Goal: Task Accomplishment & Management: Use online tool/utility

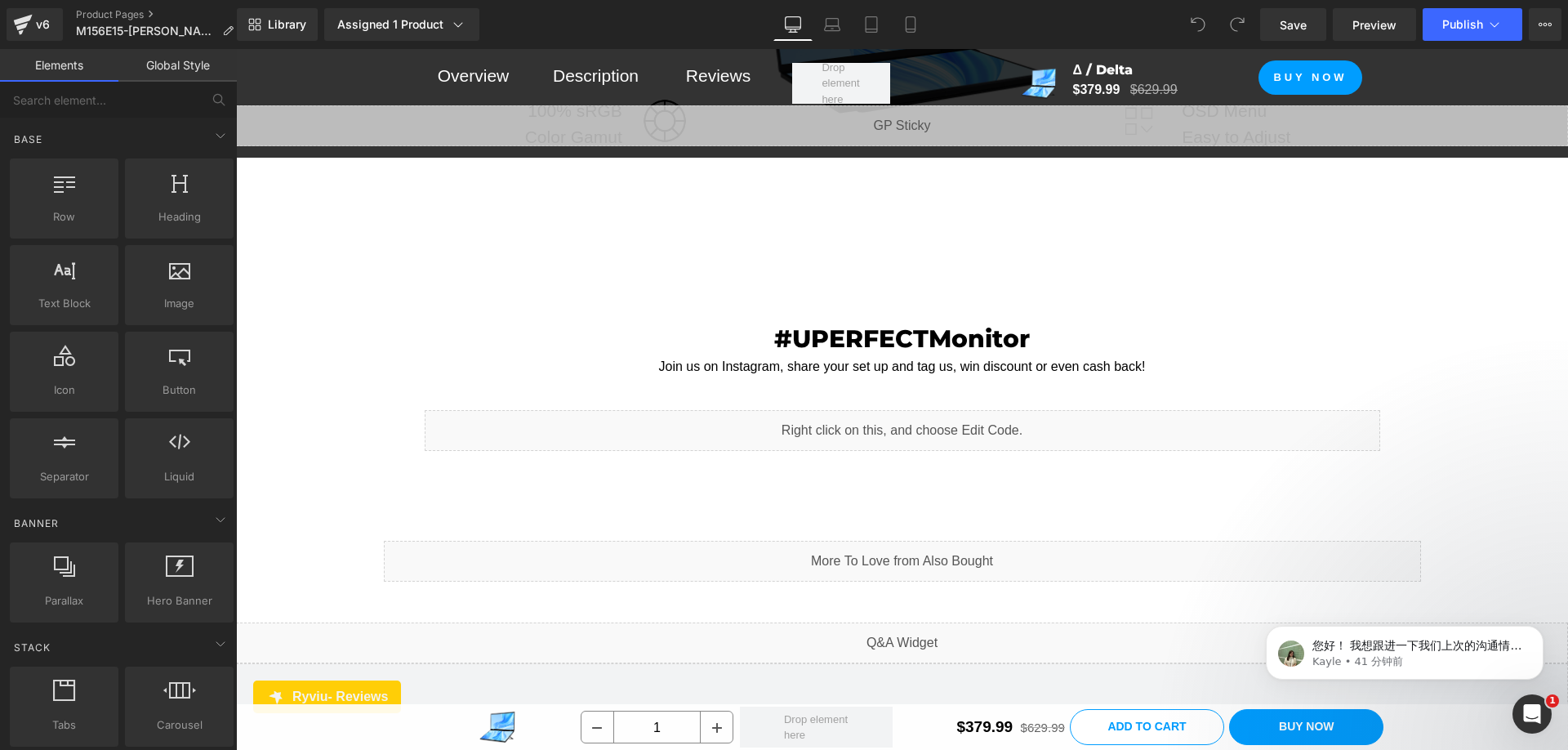
scroll to position [14293, 0]
click at [942, 414] on div "Liquid" at bounding box center [902, 435] width 956 height 41
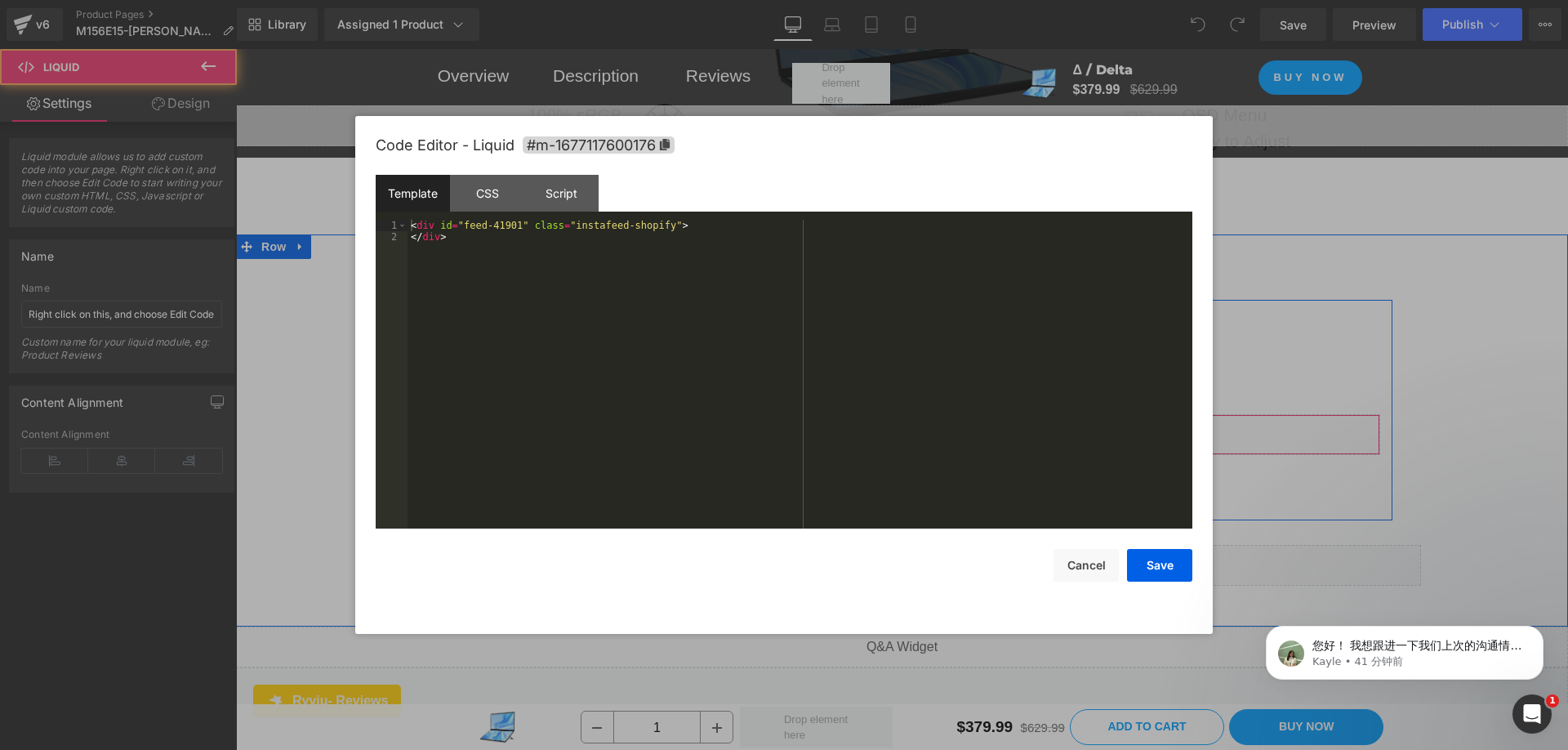
click at [922, 414] on div "Liquid" at bounding box center [902, 435] width 956 height 41
click at [501, 236] on div "< div id = "feed-41901" class = "instafeed-shopify" > </ div >" at bounding box center [800, 385] width 785 height 332
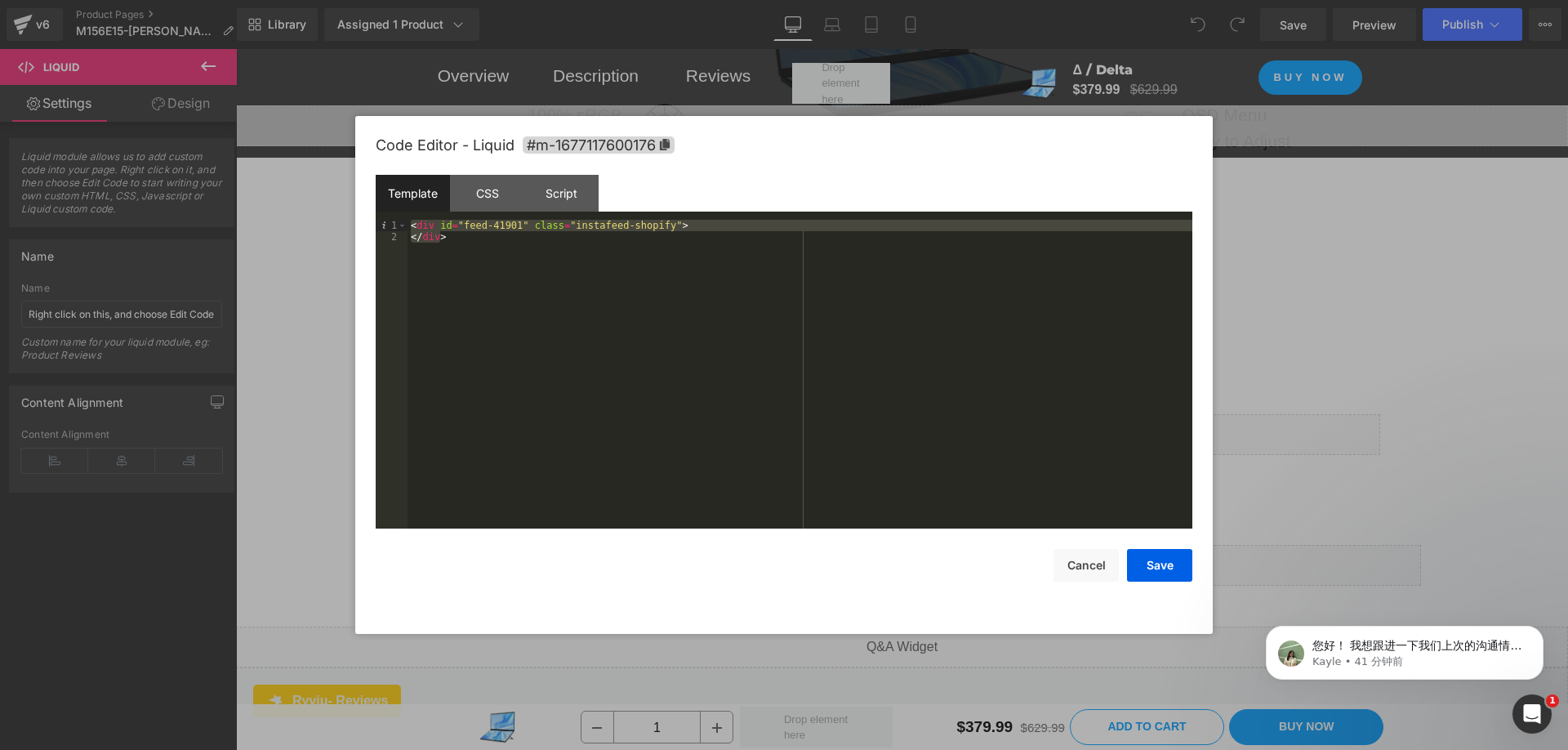
drag, startPoint x: 433, startPoint y: 236, endPoint x: 410, endPoint y: 227, distance: 24.7
click at [410, 227] on div "< div id = "feed-41901" class = "instafeed-shopify" > </ div >" at bounding box center [800, 385] width 785 height 332
click at [494, 183] on div "CSS" at bounding box center [487, 193] width 75 height 37
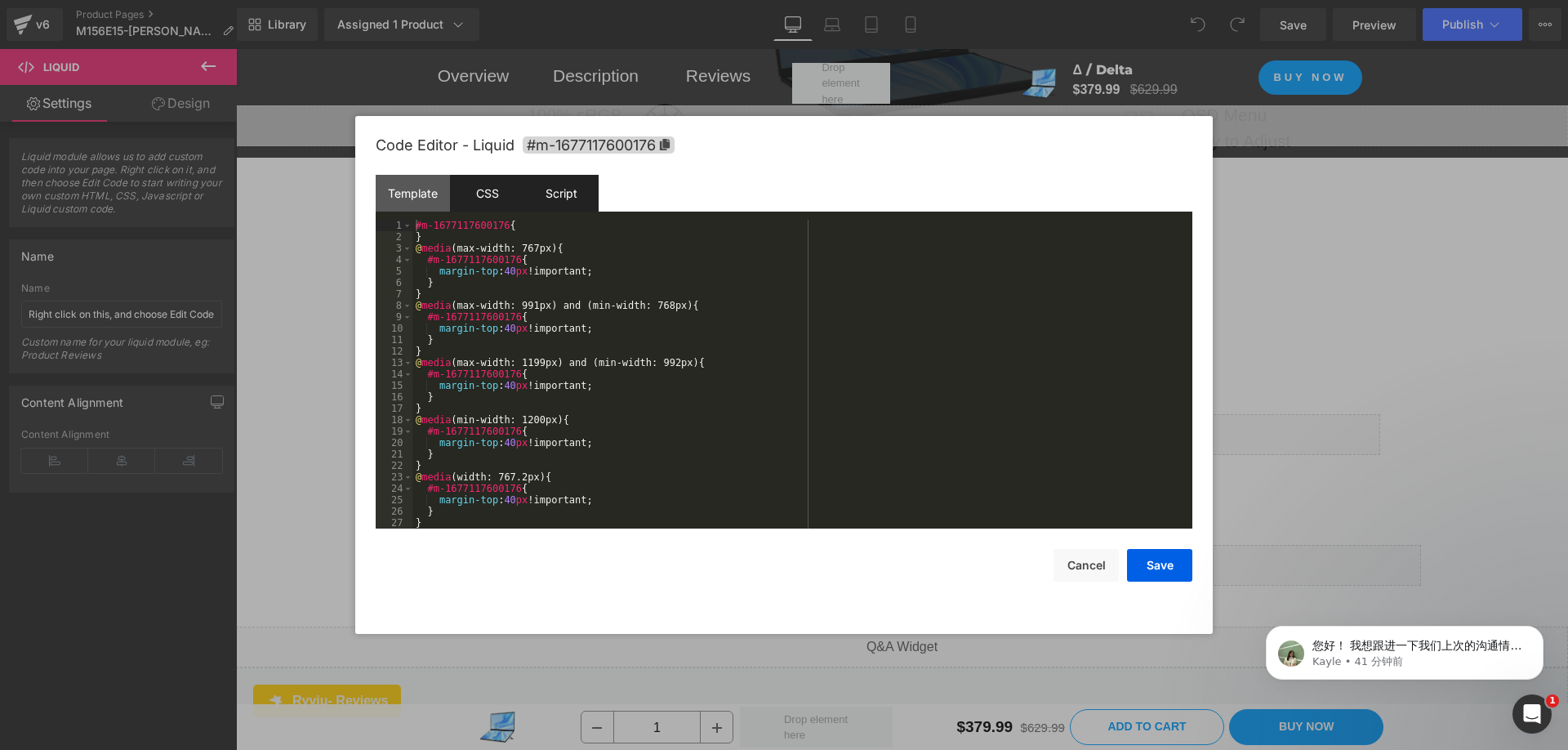
click at [566, 186] on div "Script" at bounding box center [561, 193] width 75 height 37
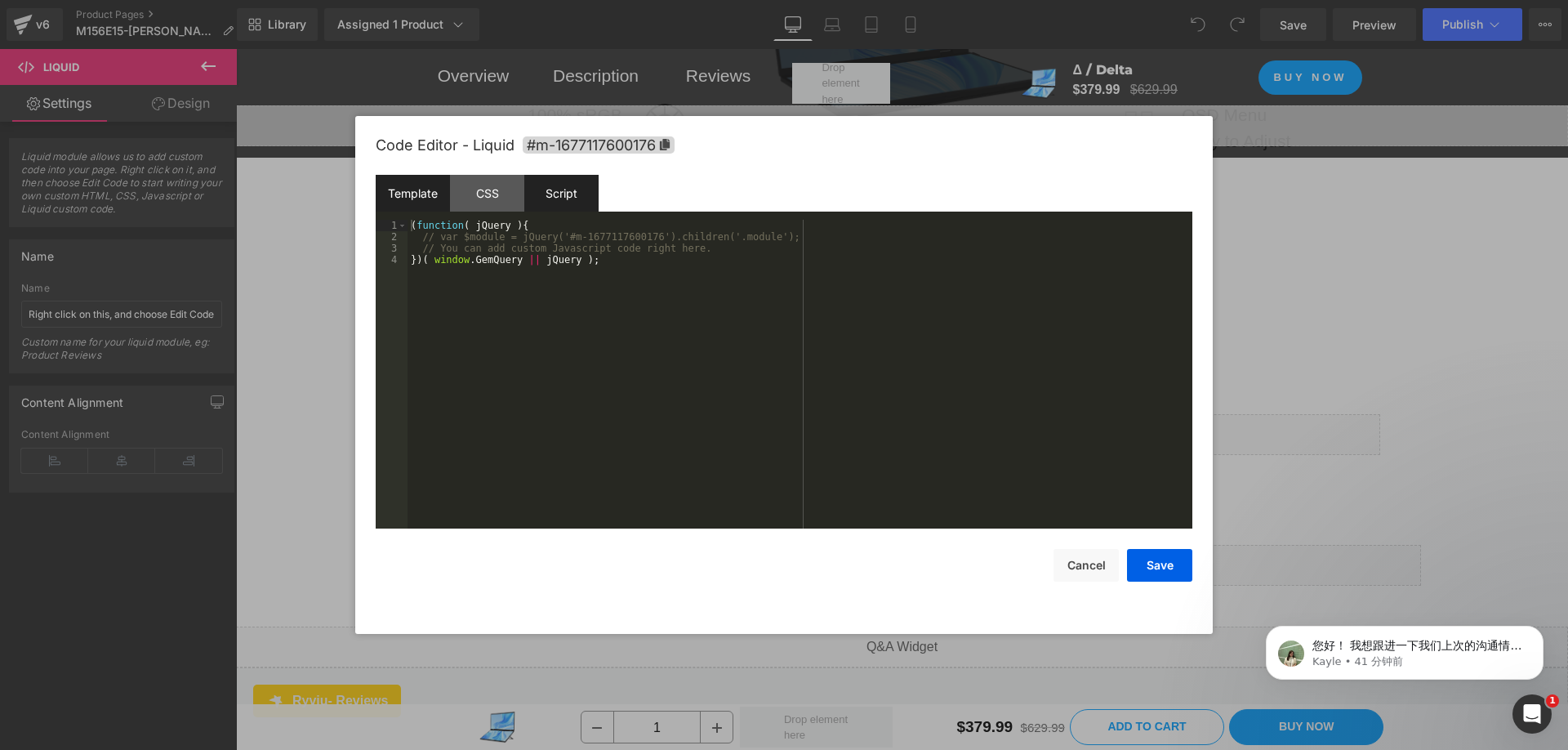
click at [420, 187] on div "Template" at bounding box center [412, 193] width 75 height 37
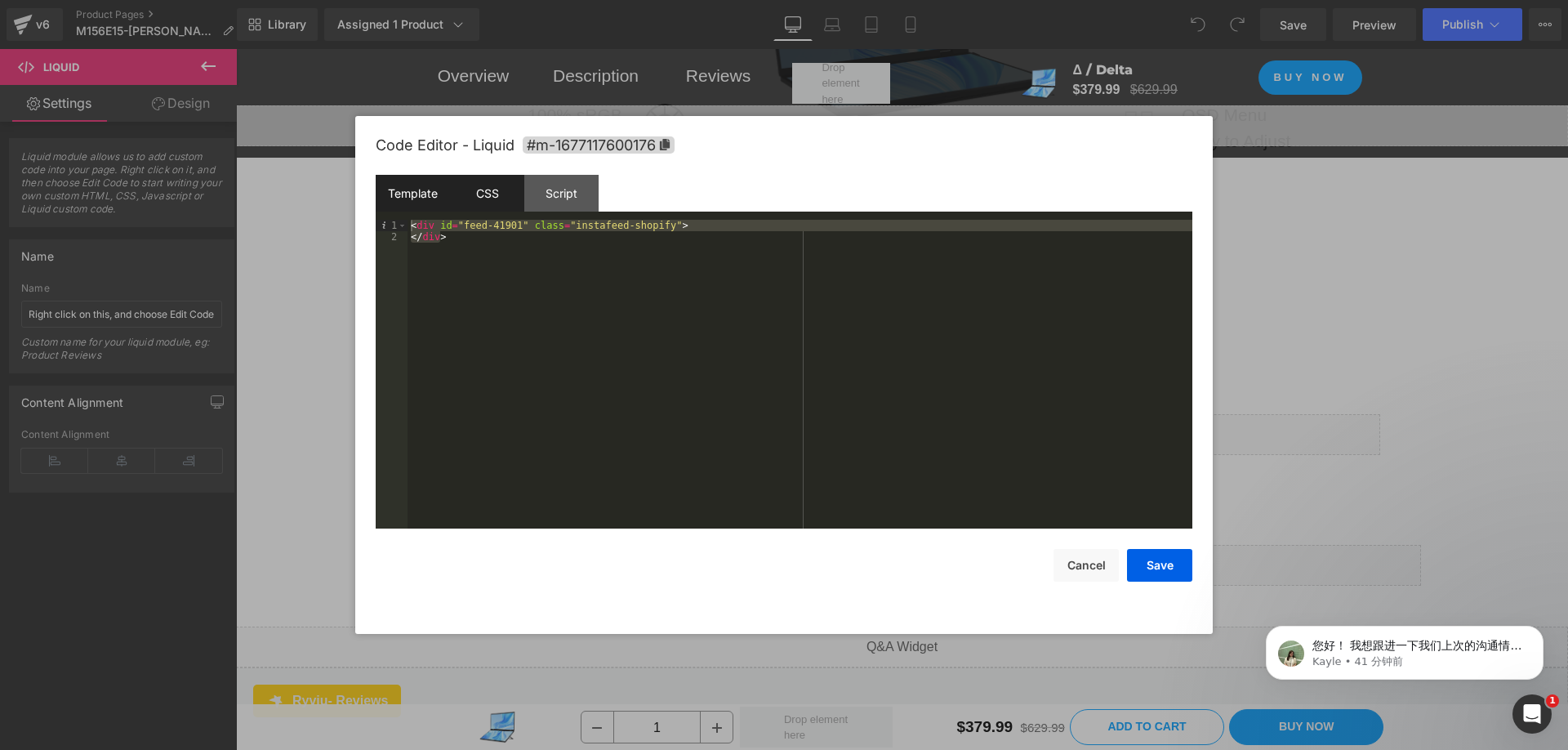
click at [484, 188] on div "CSS" at bounding box center [487, 193] width 75 height 37
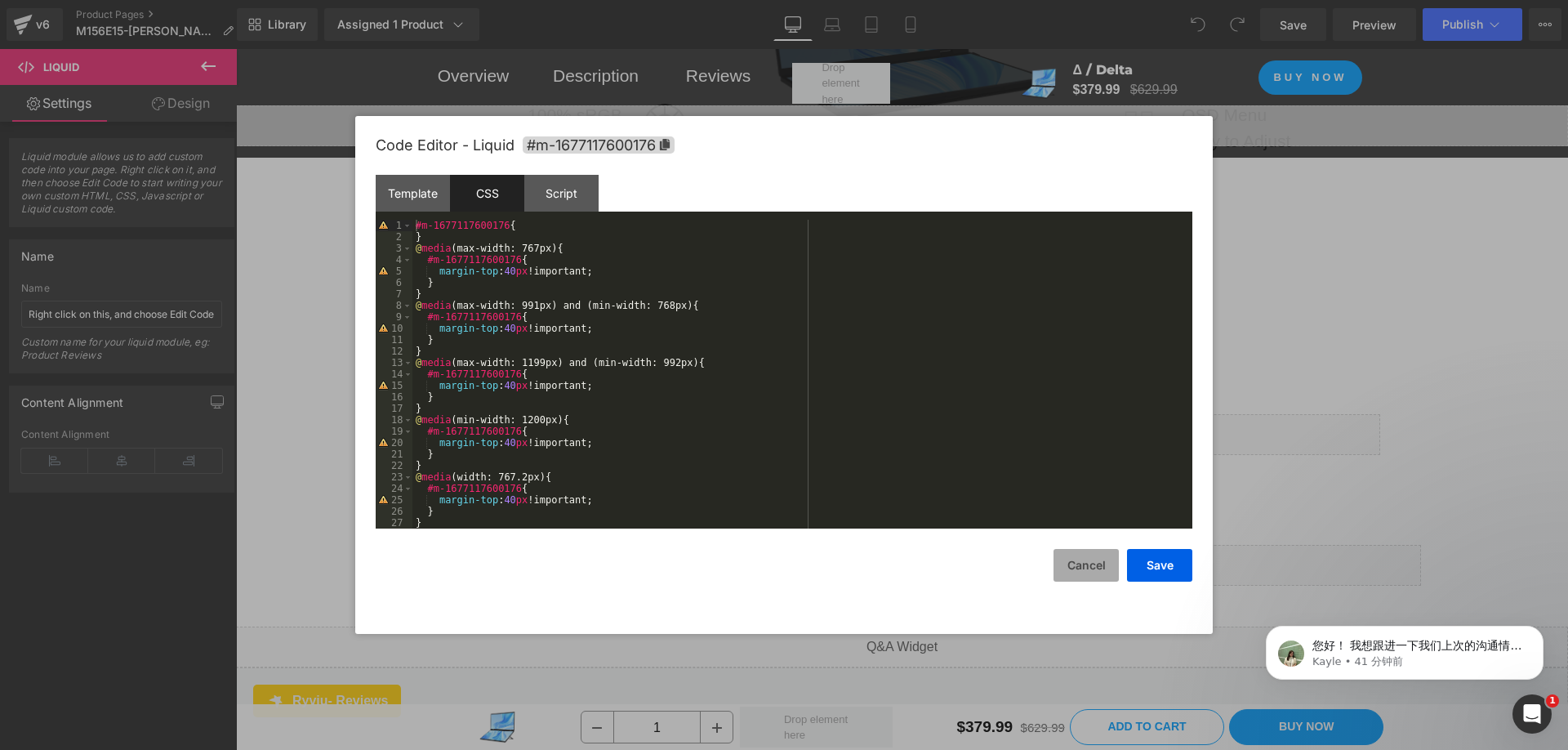
click at [1077, 566] on button "Cancel" at bounding box center [1086, 566] width 65 height 33
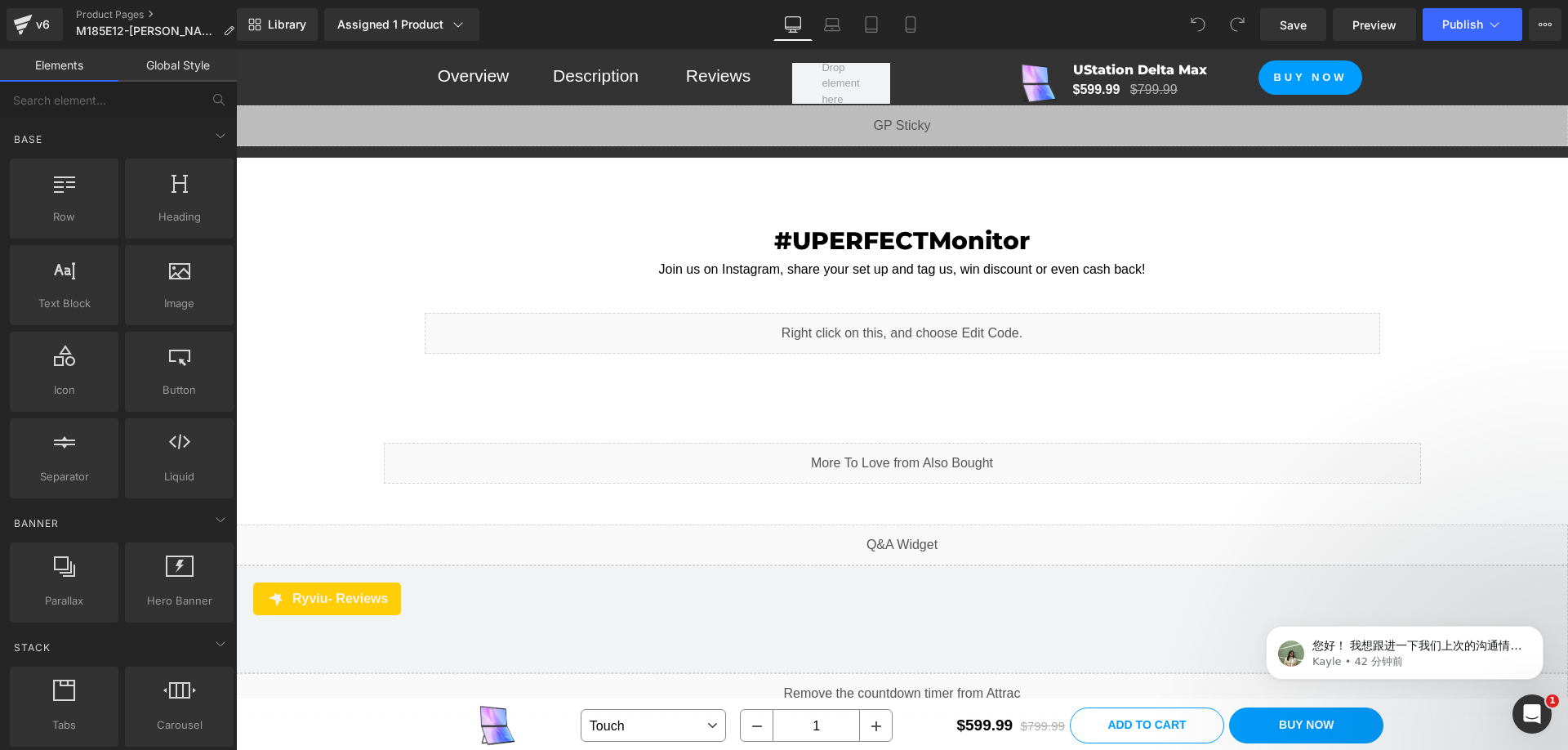
scroll to position [13069, 0]
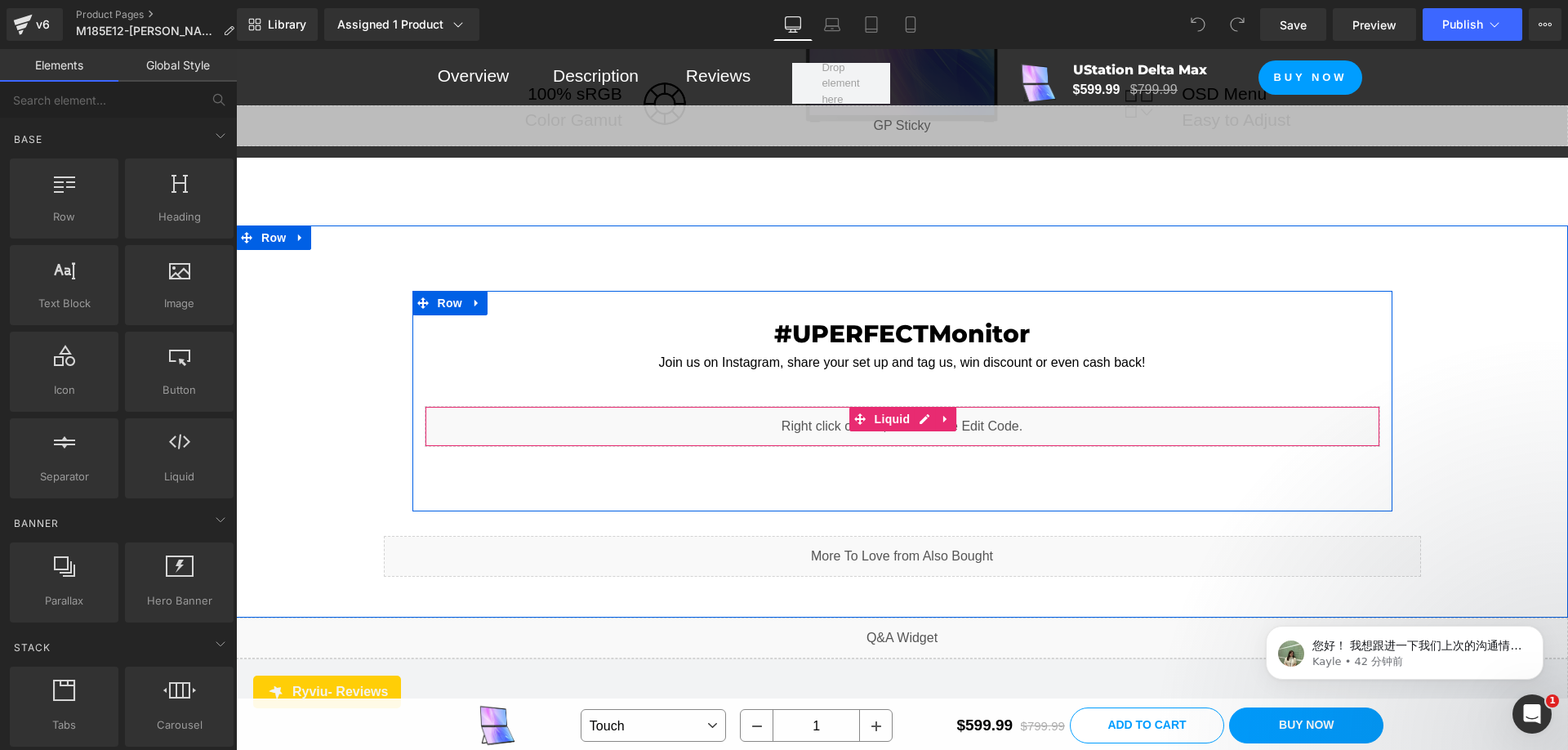
click at [922, 406] on div "Liquid" at bounding box center [902, 426] width 956 height 41
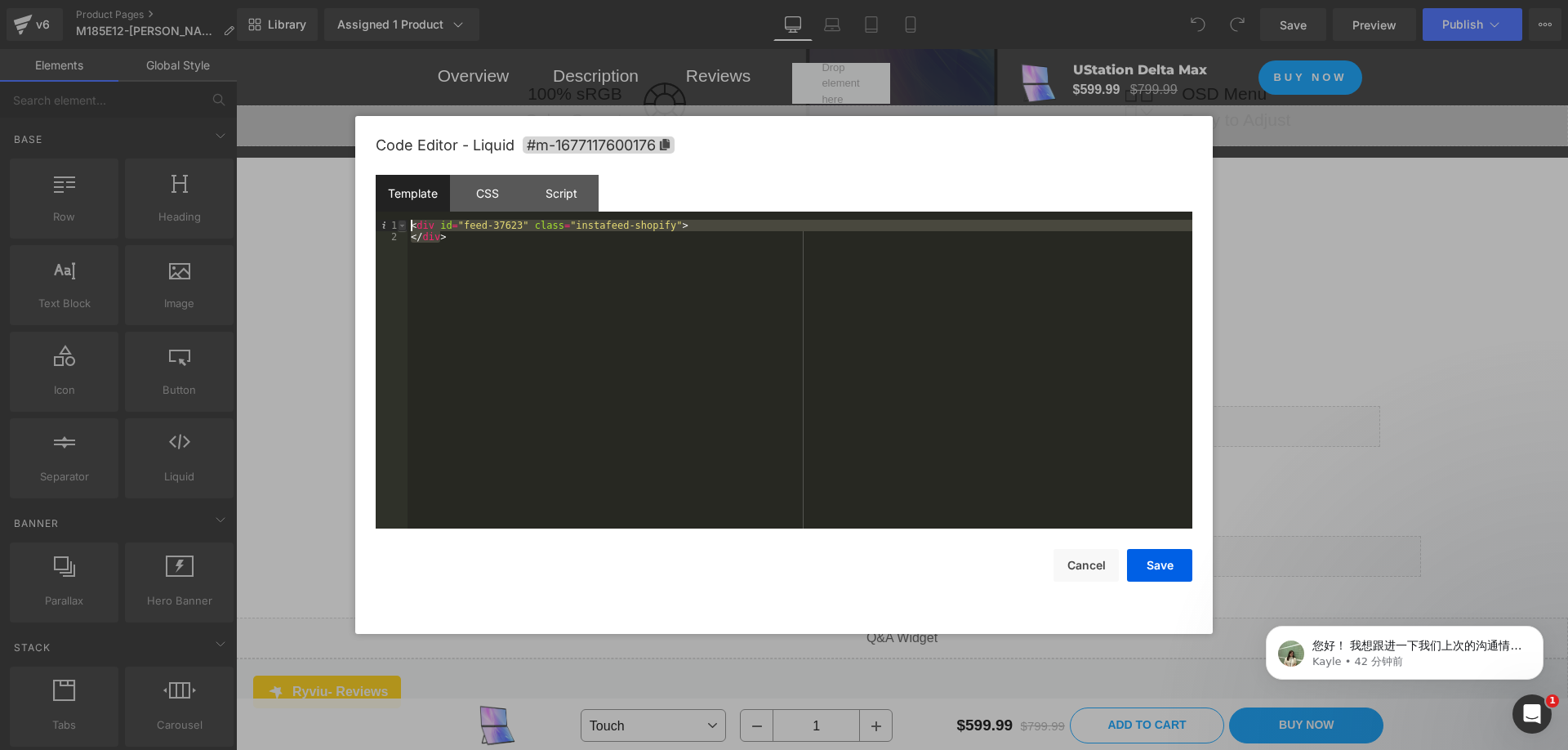
drag, startPoint x: 480, startPoint y: 235, endPoint x: 406, endPoint y: 225, distance: 74.7
click at [406, 225] on pre "1 2 < div id = "feed-37623" class = "instafeed-shopify" > </ div > XXXXXXXXXXXX…" at bounding box center [784, 374] width 817 height 309
click at [1092, 571] on button "Cancel" at bounding box center [1086, 566] width 65 height 33
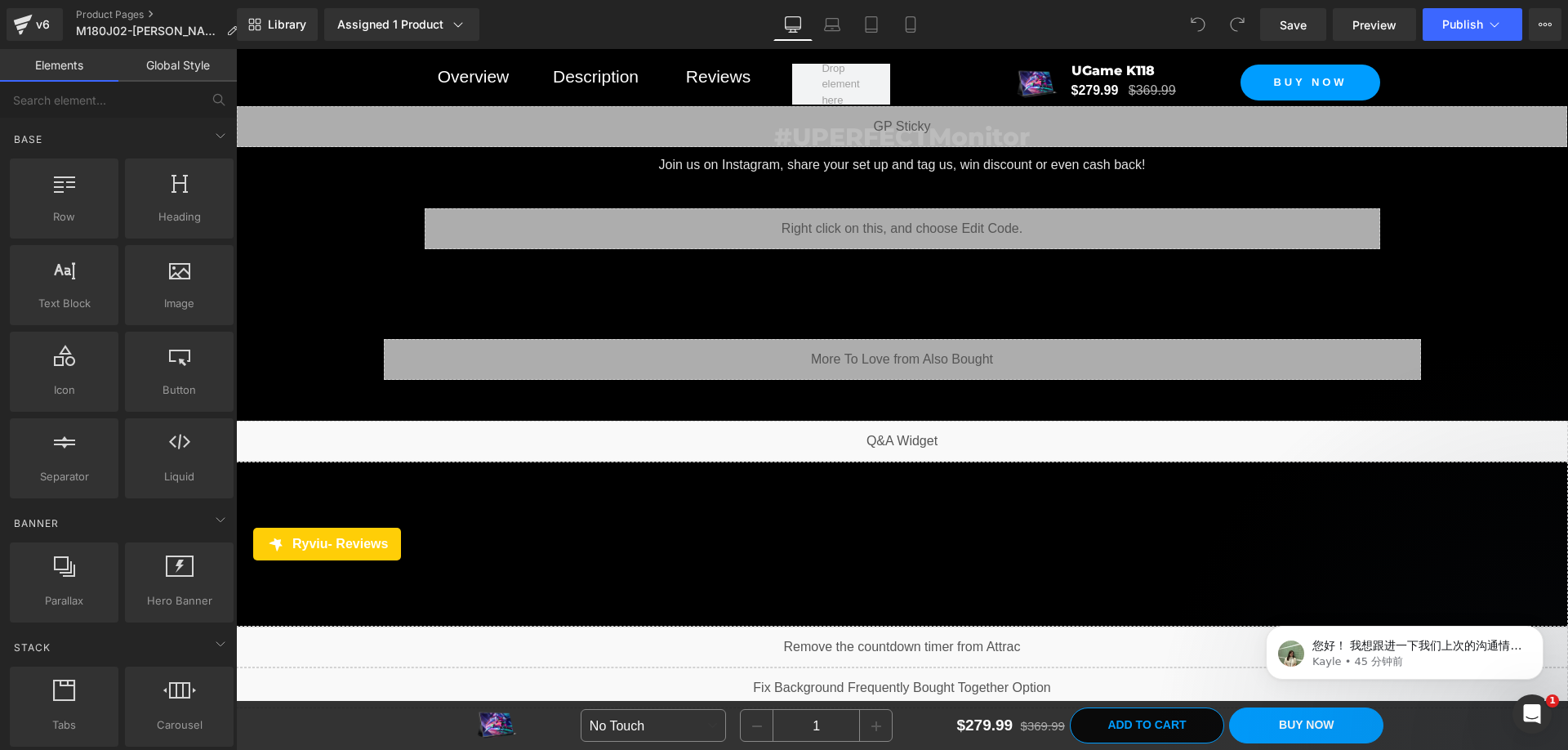
drag, startPoint x: 1560, startPoint y: 118, endPoint x: 325, endPoint y: 51, distance: 1236.8
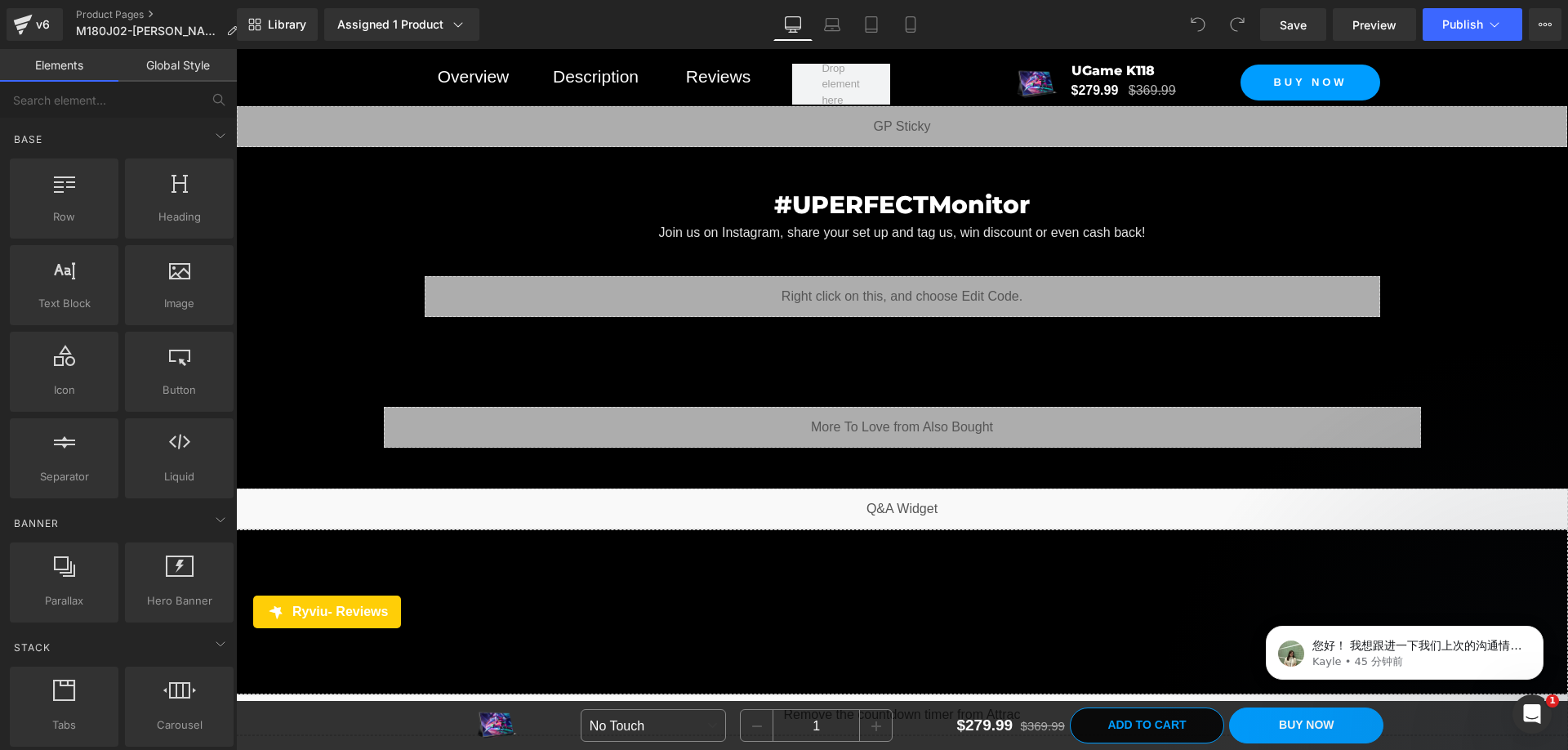
scroll to position [9591, 0]
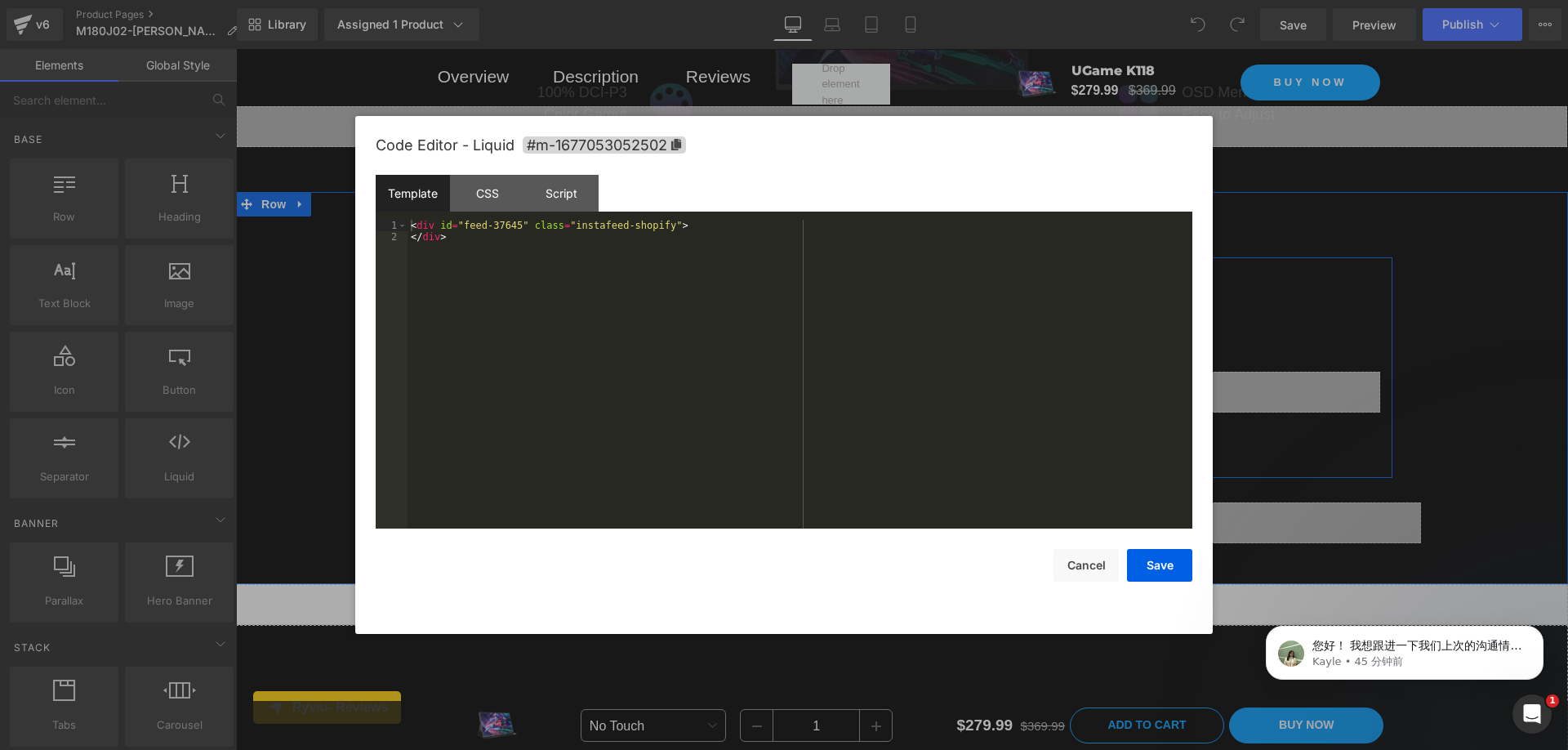
drag, startPoint x: 922, startPoint y: 352, endPoint x: 1170, endPoint y: 401, distance: 252.8
click at [922, 372] on div "Liquid" at bounding box center [902, 392] width 956 height 41
click at [1101, 568] on button "Cancel" at bounding box center [1086, 566] width 65 height 33
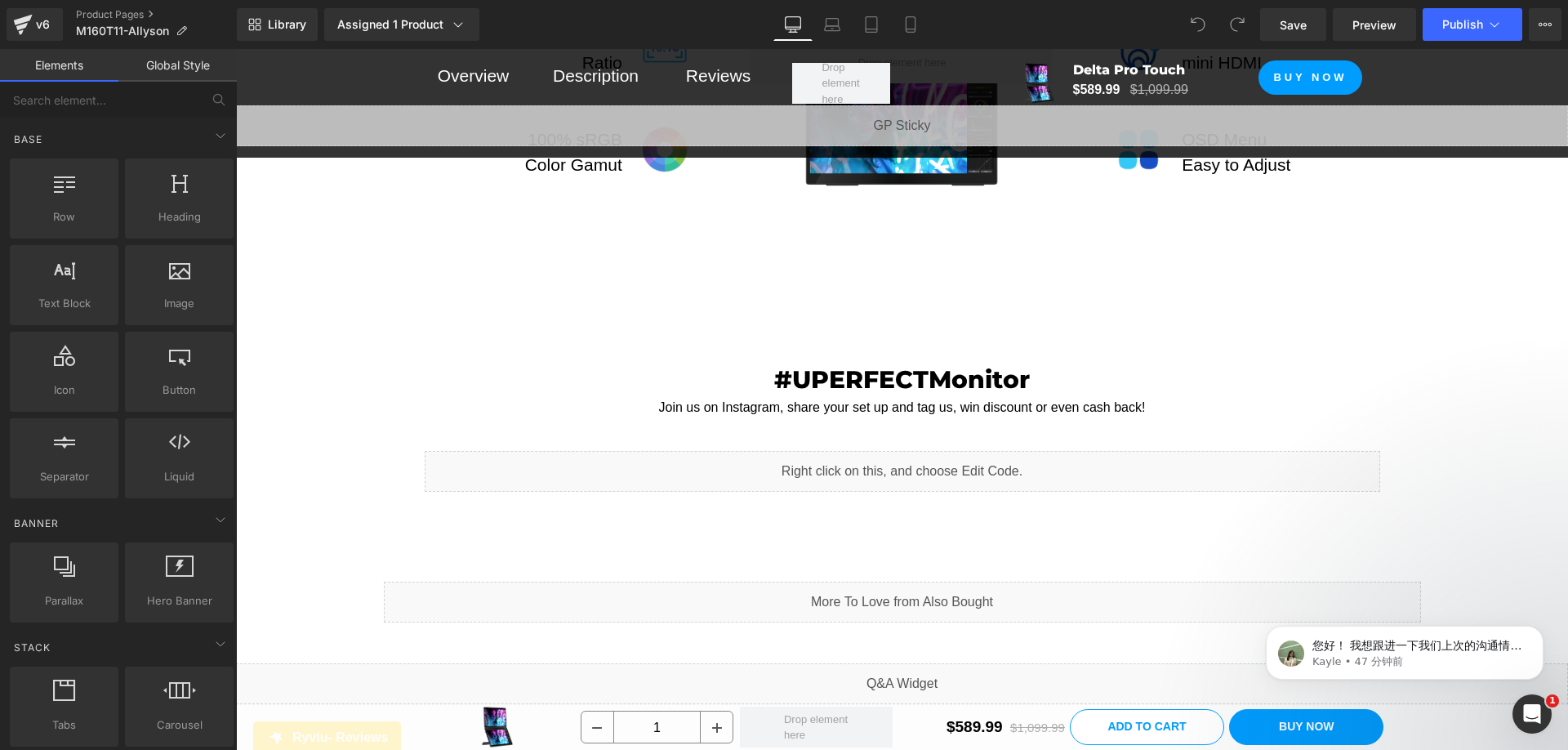
scroll to position [14701, 0]
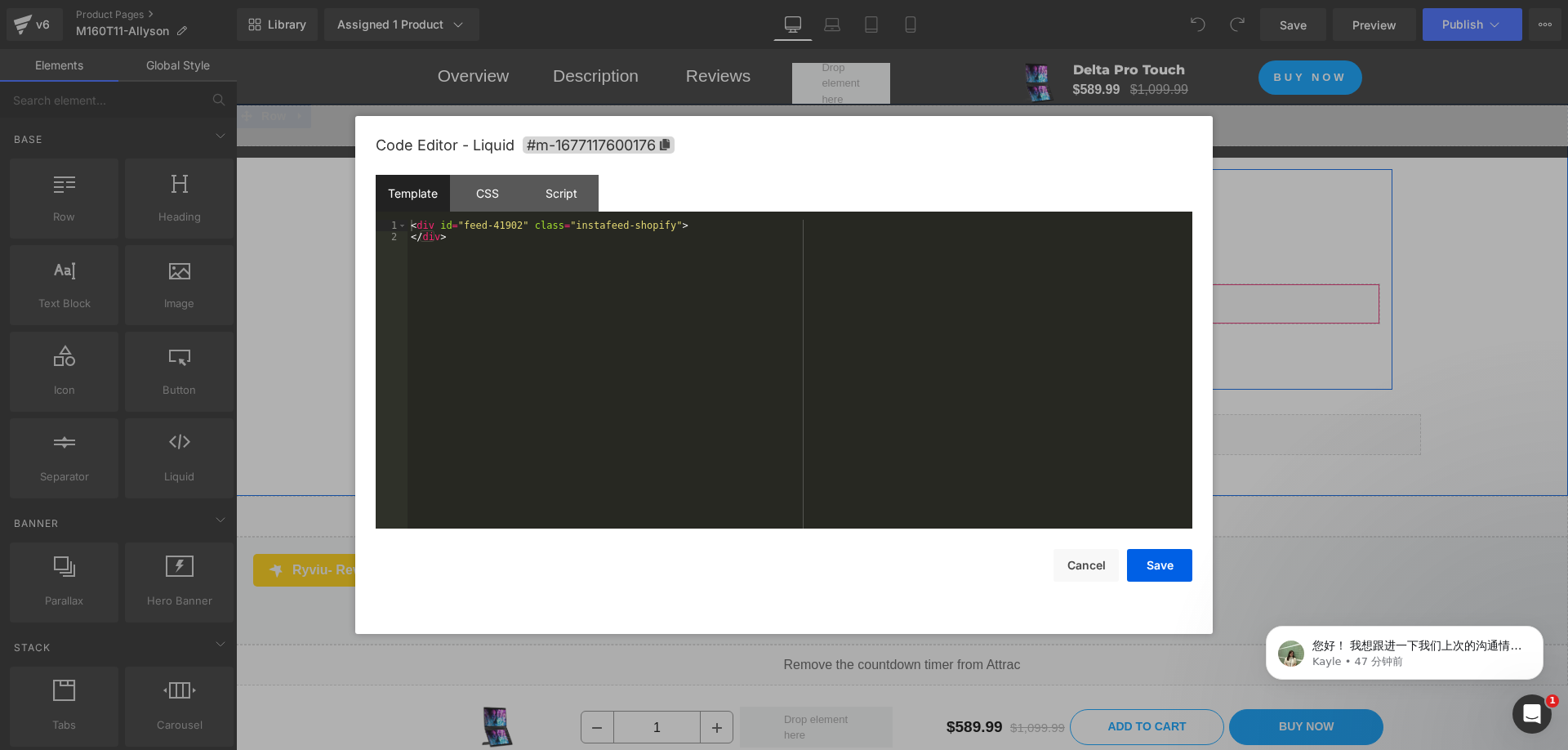
click at [925, 283] on div "Liquid" at bounding box center [902, 304] width 956 height 41
click at [1085, 553] on button "Cancel" at bounding box center [1086, 566] width 65 height 33
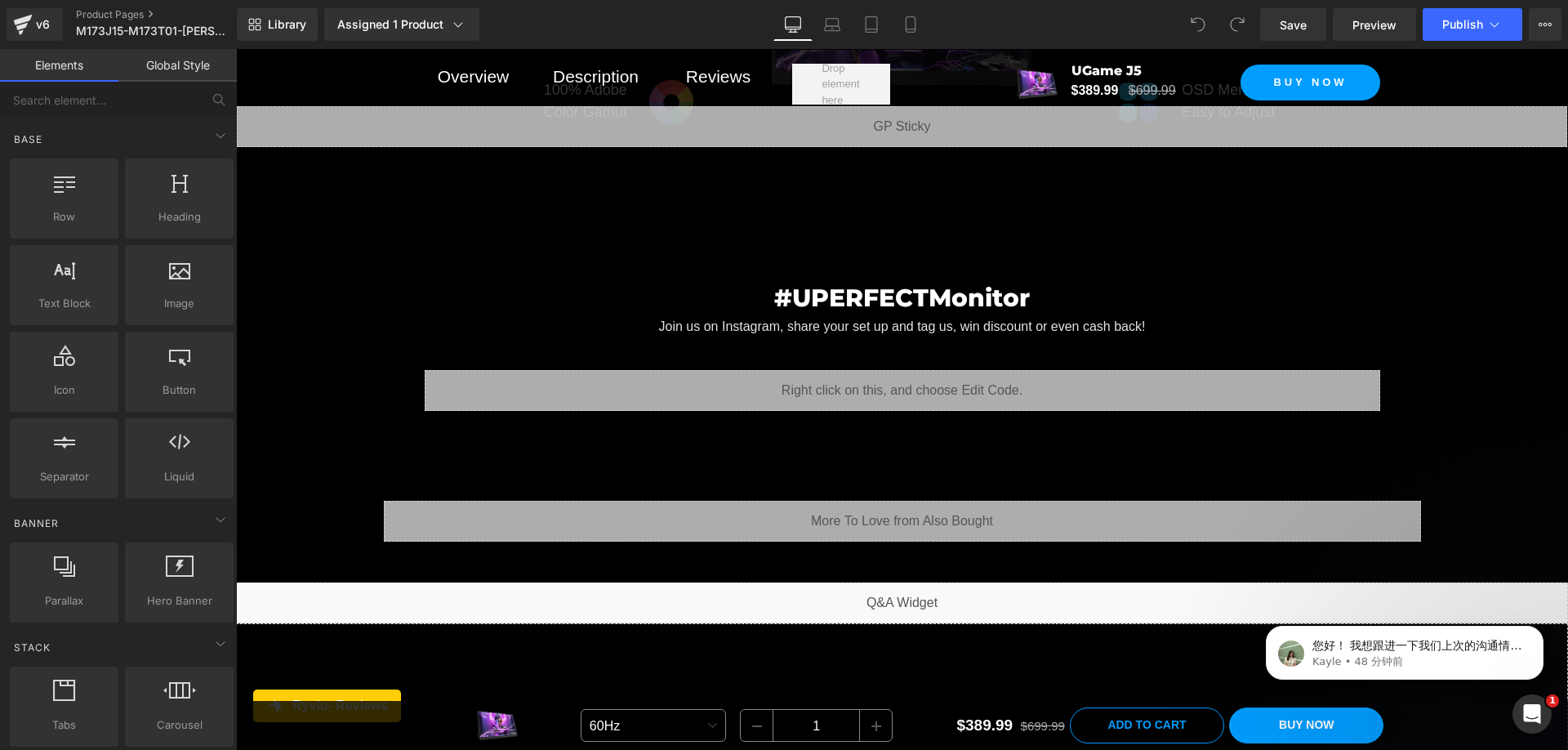
scroll to position [9846, 0]
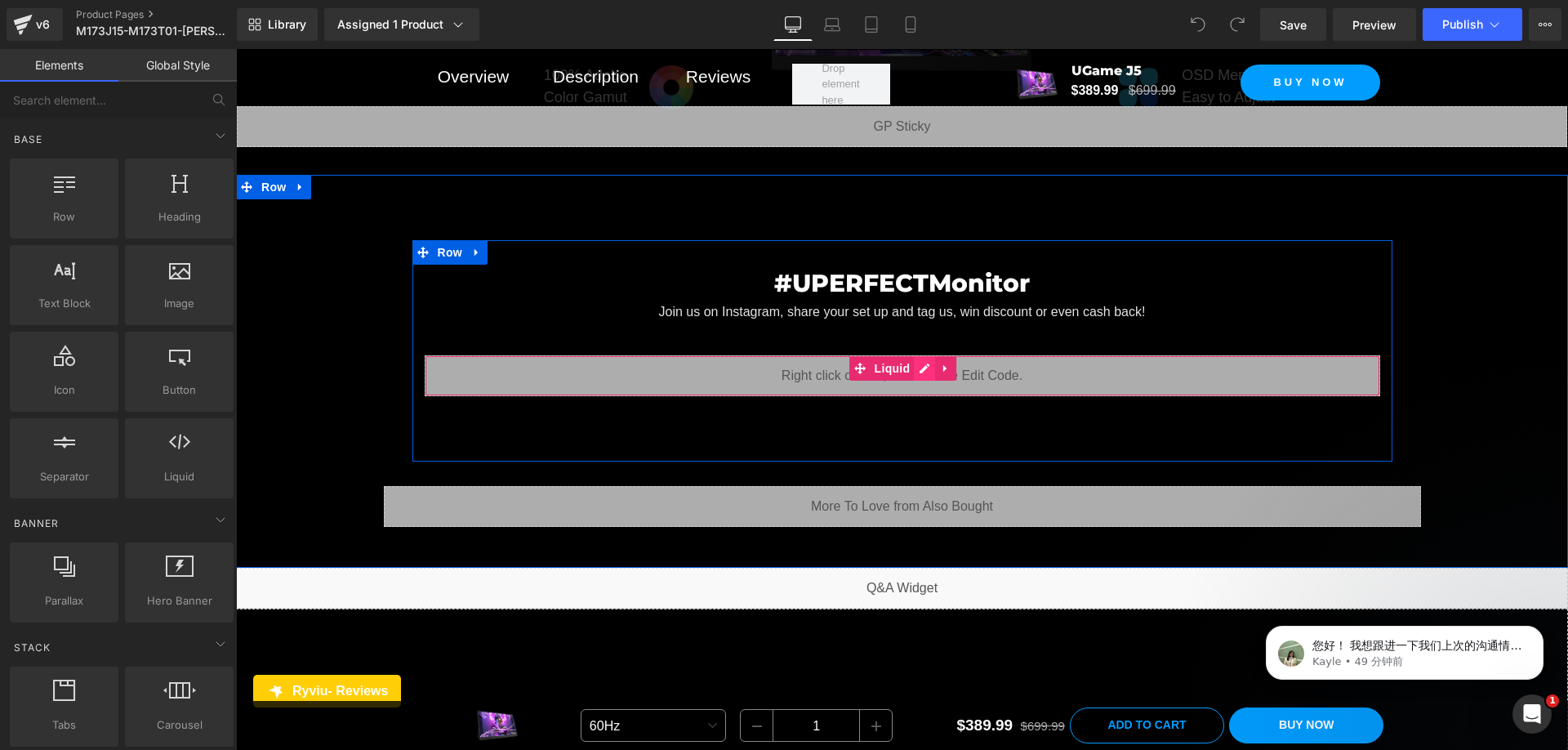
click at [922, 355] on div "Liquid" at bounding box center [902, 375] width 956 height 41
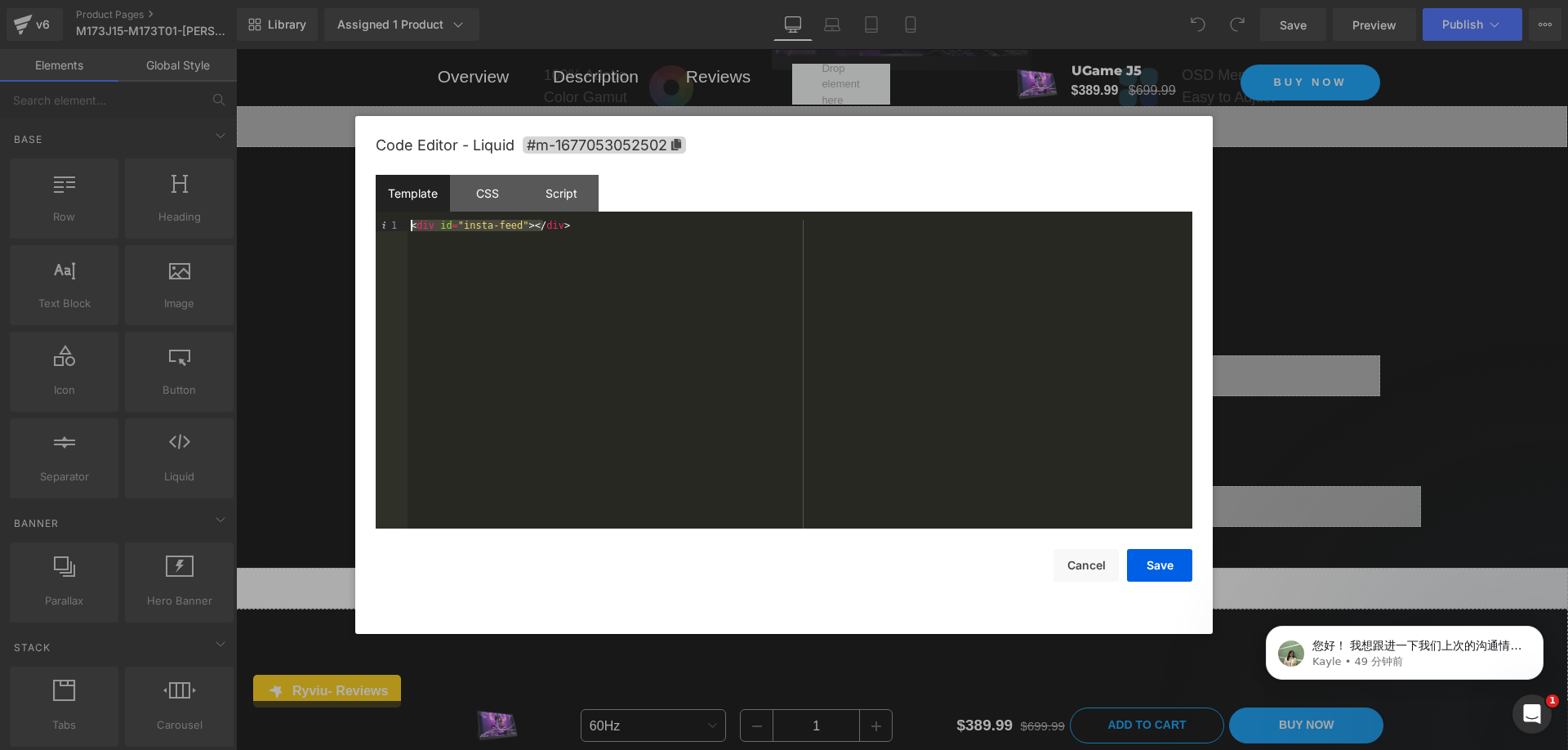
drag, startPoint x: 555, startPoint y: 224, endPoint x: 408, endPoint y: 224, distance: 147.0
click at [408, 224] on div "< div id = "insta-feed" > </ div >" at bounding box center [800, 385] width 785 height 332
drag, startPoint x: 503, startPoint y: 225, endPoint x: 479, endPoint y: 228, distance: 24.2
click at [479, 228] on div "< div id = "feed-37623" class = "instafeed-shopify" > </ div >" at bounding box center [800, 385] width 785 height 332
click at [1154, 561] on button "Save" at bounding box center [1160, 566] width 65 height 33
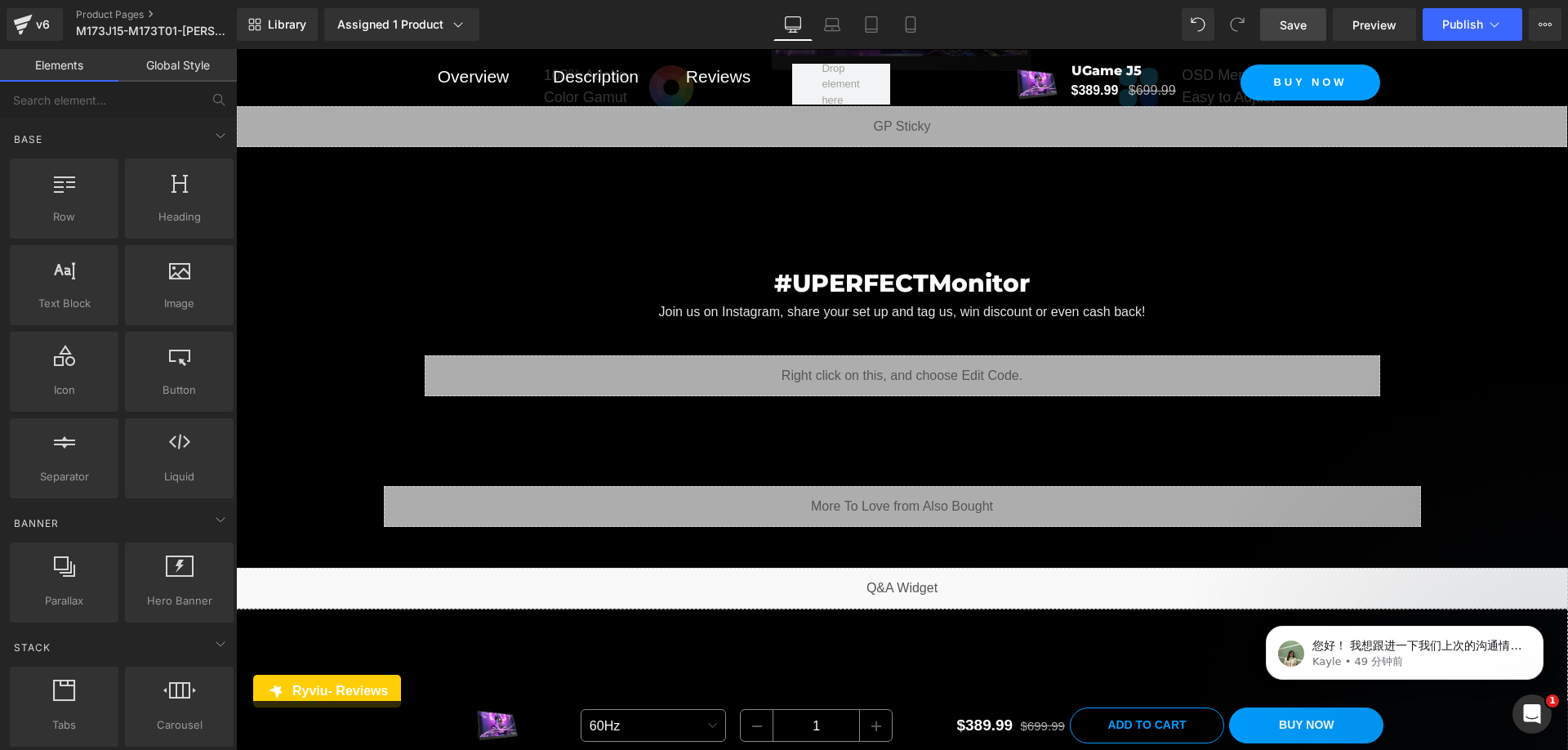
click at [1297, 19] on span "Save" at bounding box center [1293, 25] width 27 height 17
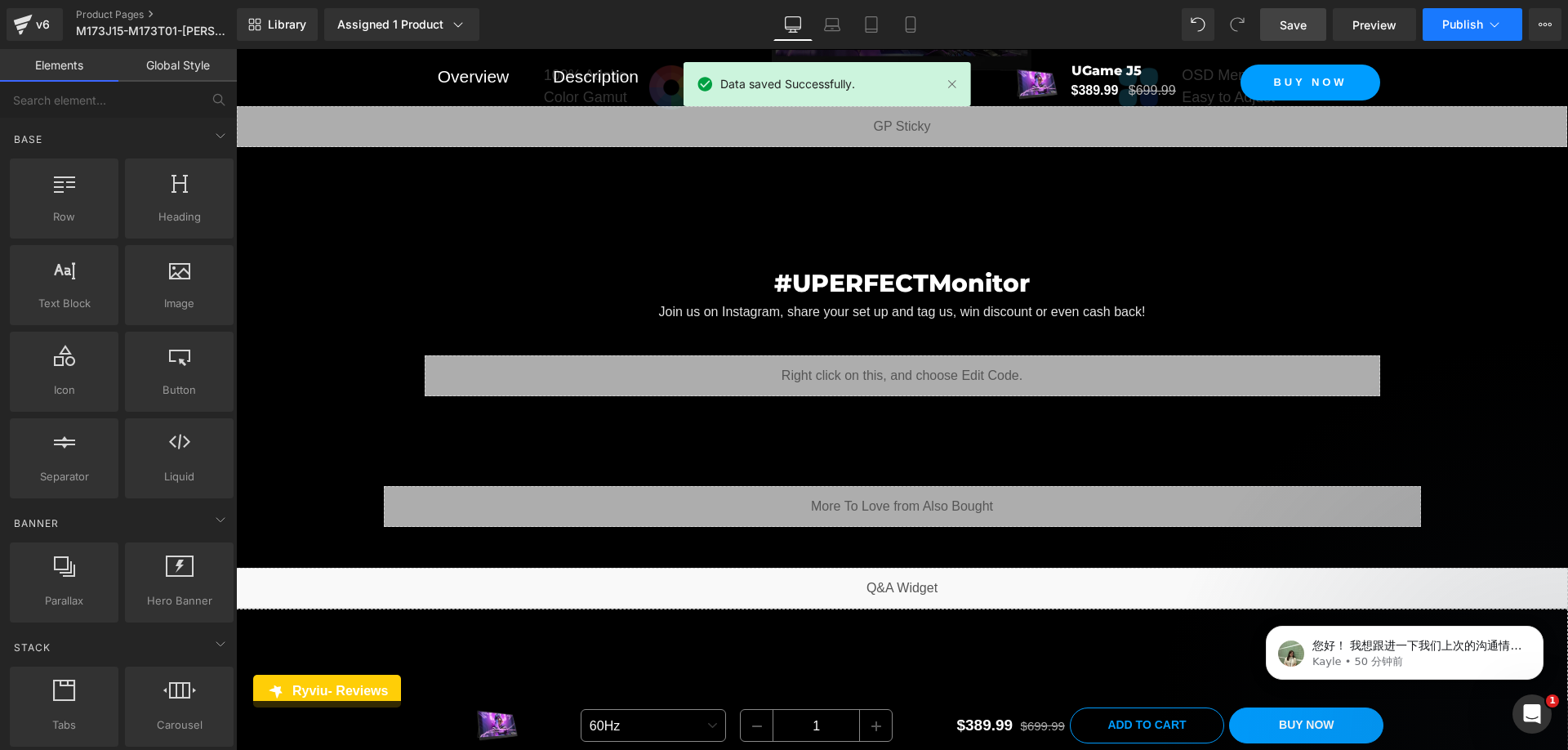
click at [1462, 16] on button "Publish" at bounding box center [1472, 24] width 100 height 33
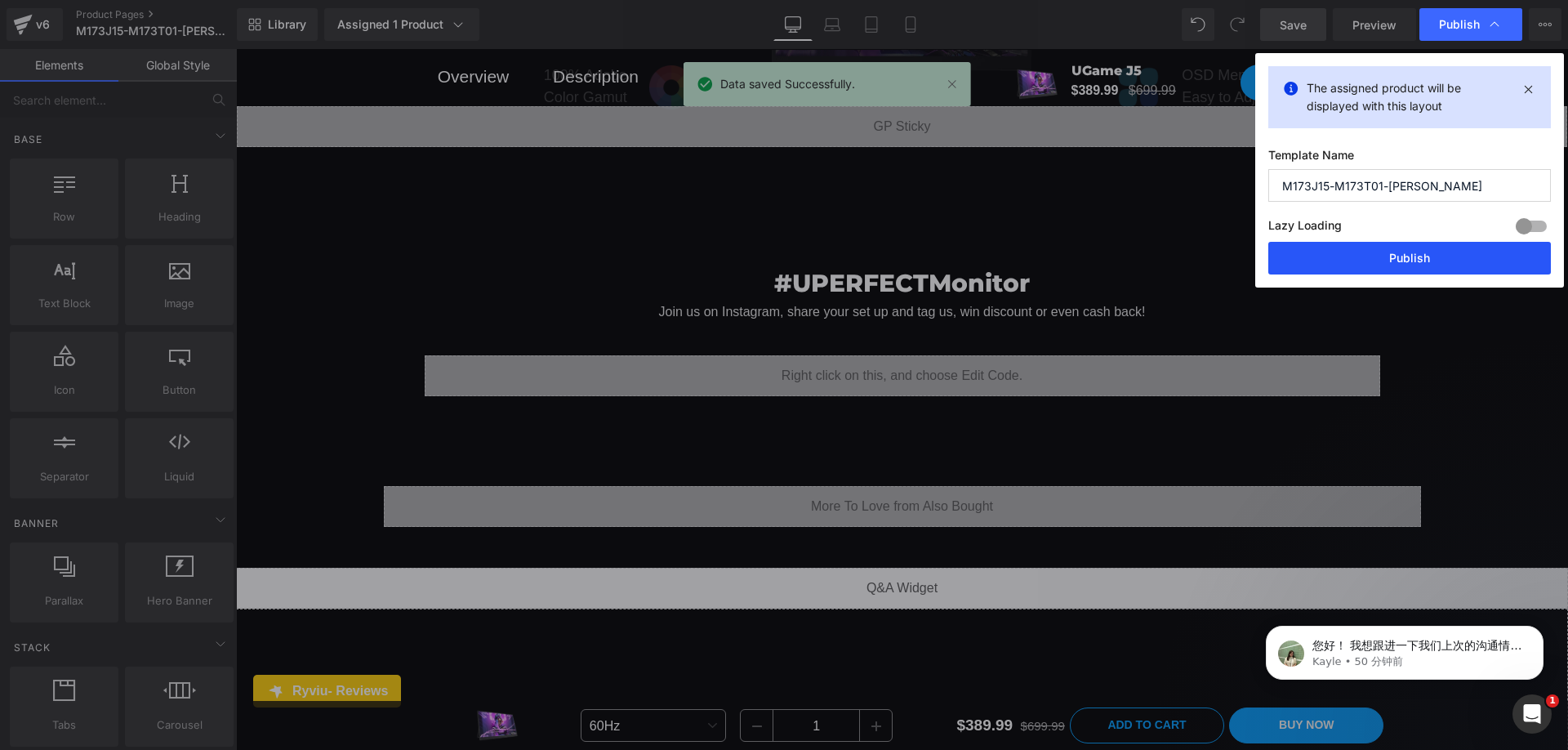
drag, startPoint x: 1437, startPoint y: 260, endPoint x: 901, endPoint y: 126, distance: 552.5
click at [1437, 260] on button "Publish" at bounding box center [1409, 258] width 282 height 33
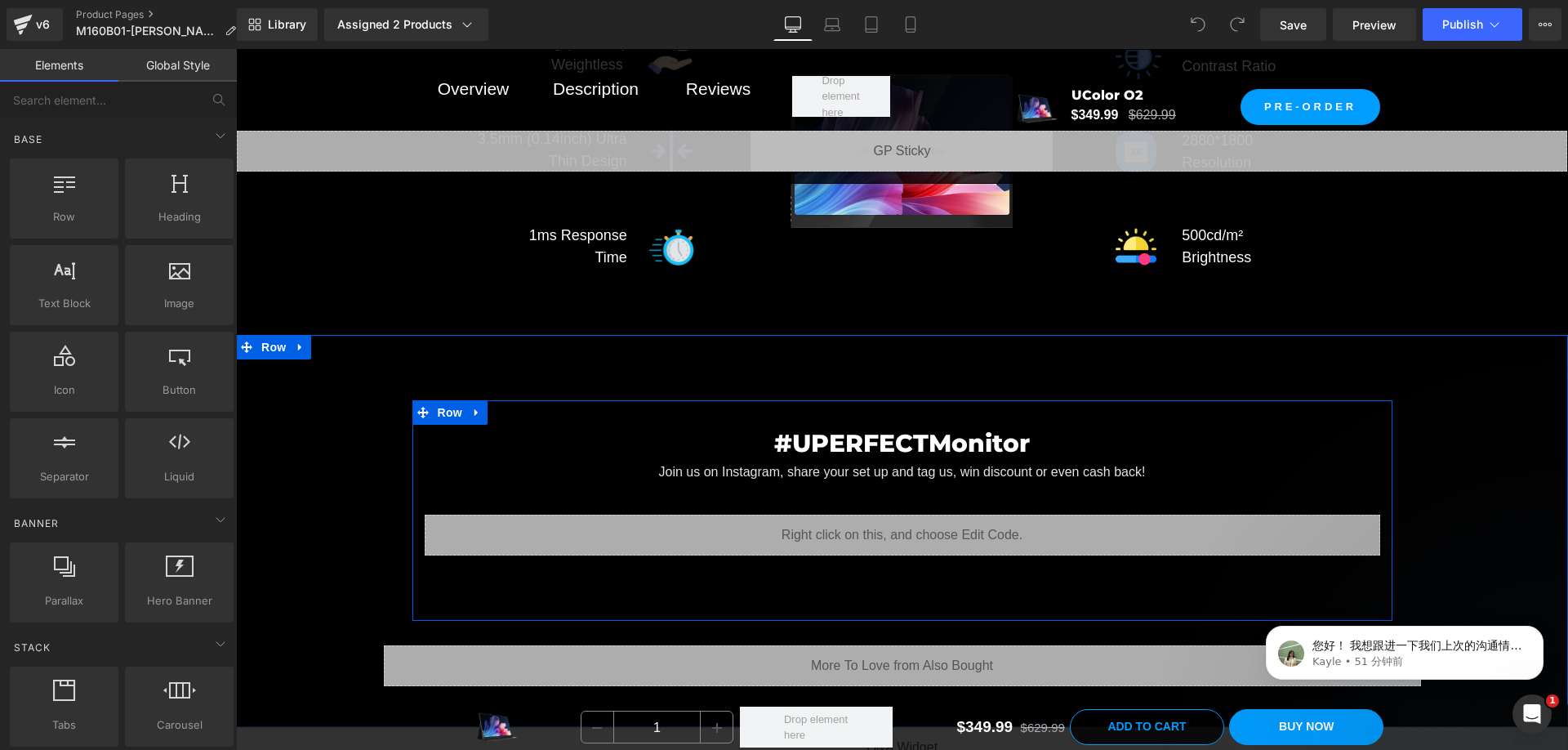
scroll to position [18373, 0]
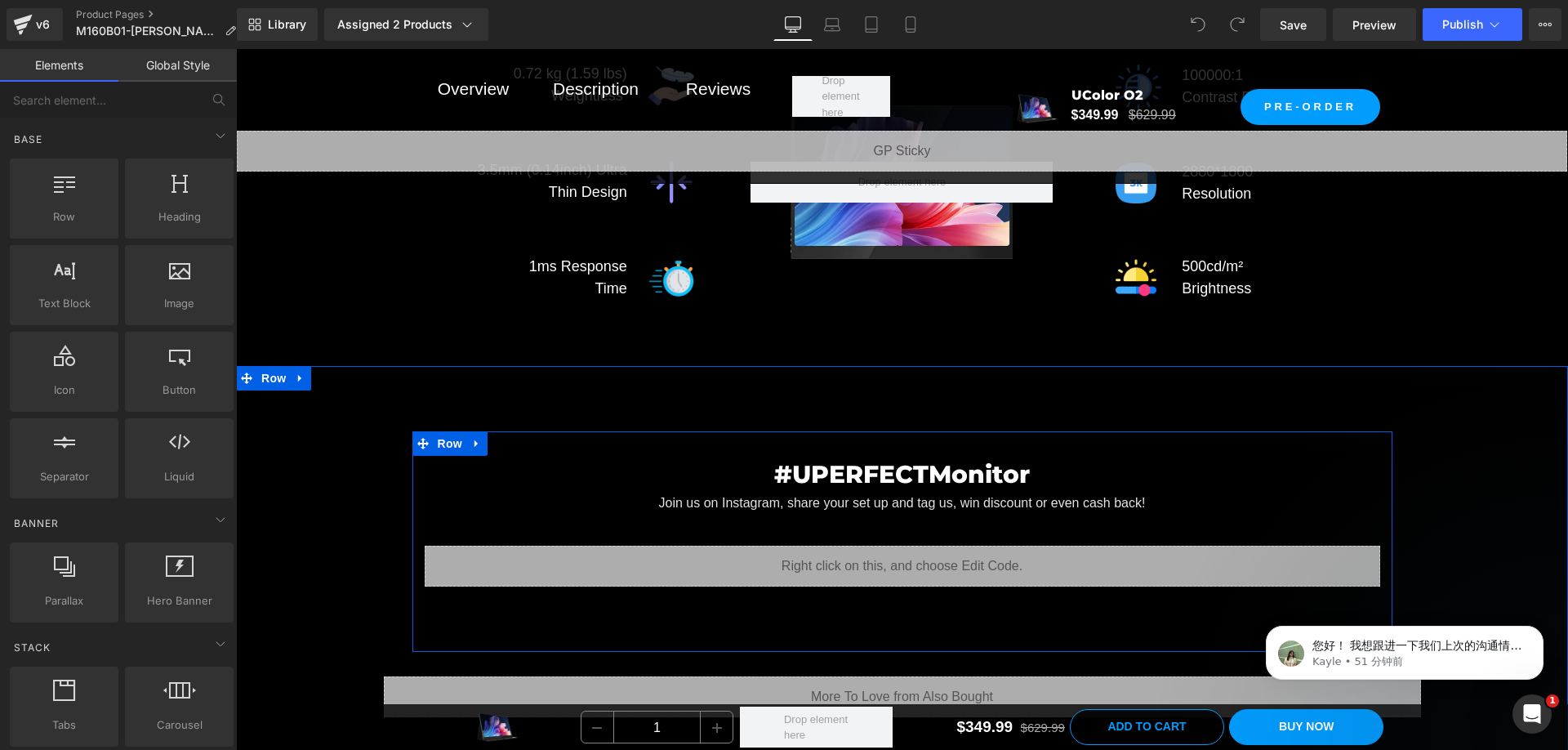
click at [919, 545] on div "Liquid" at bounding box center [902, 566] width 956 height 41
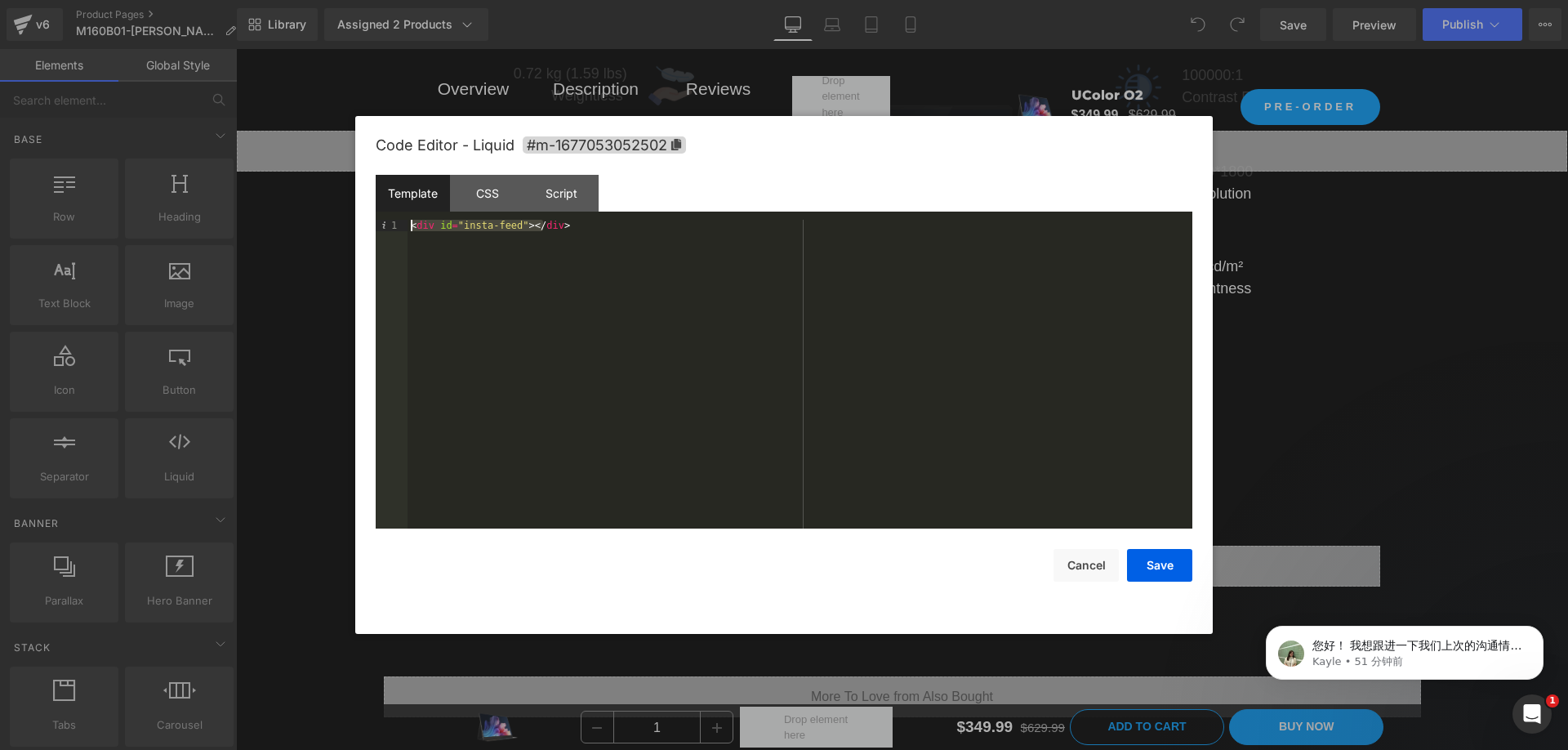
drag, startPoint x: 582, startPoint y: 232, endPoint x: 400, endPoint y: 225, distance: 182.1
click at [400, 225] on pre "1 < div id = "insta-feed" > </ div > XXXXXXXXXXXXXXXXXXXXXXXXXXXXXXXXXXXXXXXXXX…" at bounding box center [784, 374] width 817 height 309
click at [556, 245] on div "< div id = "insta-feed" > </ div >" at bounding box center [800, 374] width 785 height 309
drag, startPoint x: 571, startPoint y: 229, endPoint x: 395, endPoint y: 230, distance: 176.0
click at [395, 230] on pre "1 < div id = "insta-feed" > </ div > XXXXXXXXXXXXXXXXXXXXXXXXXXXXXXXXXXXXXXXXXX…" at bounding box center [784, 374] width 817 height 309
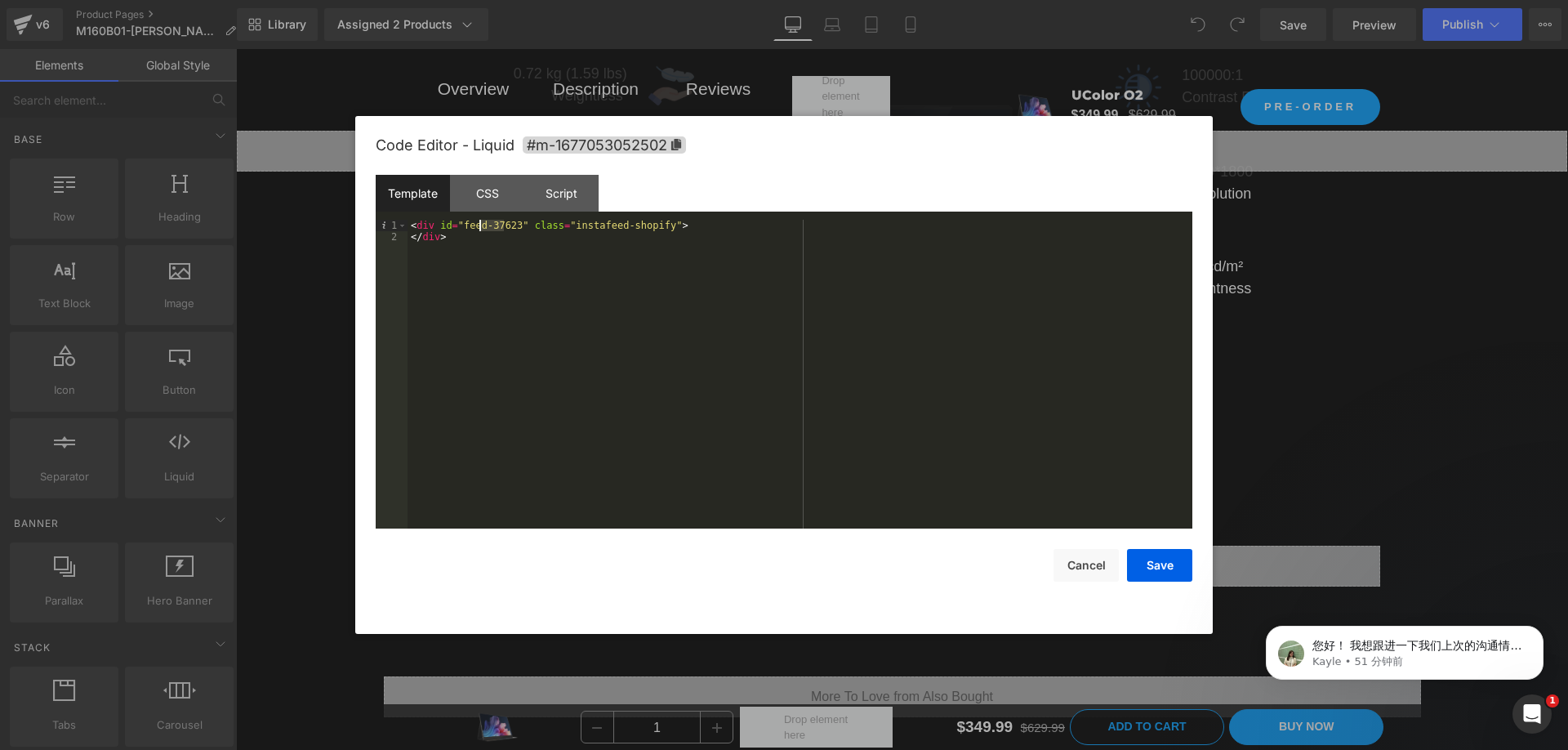
drag, startPoint x: 505, startPoint y: 224, endPoint x: 477, endPoint y: 227, distance: 28.2
click at [477, 227] on div "< div id = "feed-37623" class = "instafeed-shopify" > </ div >" at bounding box center [800, 385] width 785 height 332
click at [1145, 565] on button "Save" at bounding box center [1160, 566] width 65 height 33
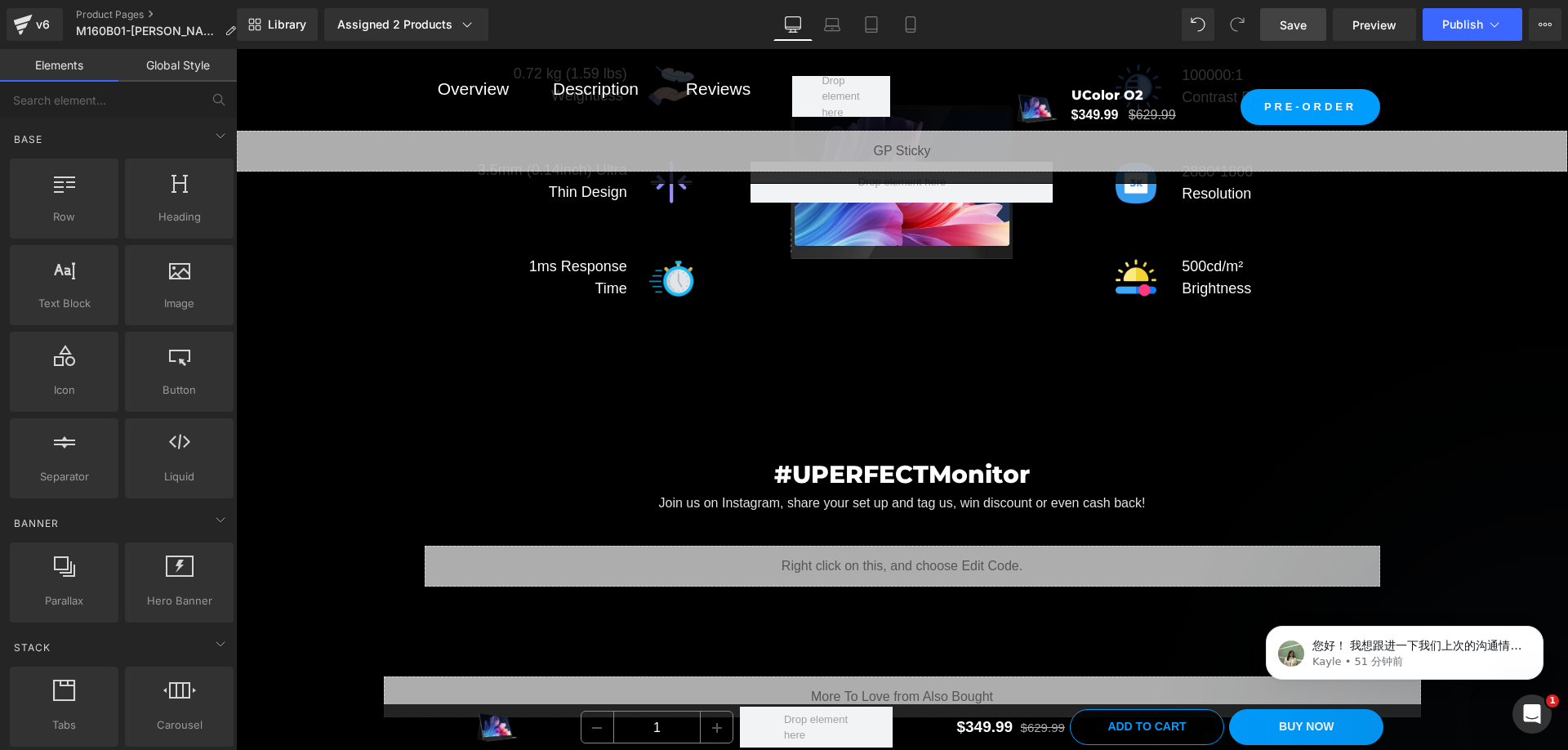
click at [1290, 23] on span "Save" at bounding box center [1293, 25] width 27 height 17
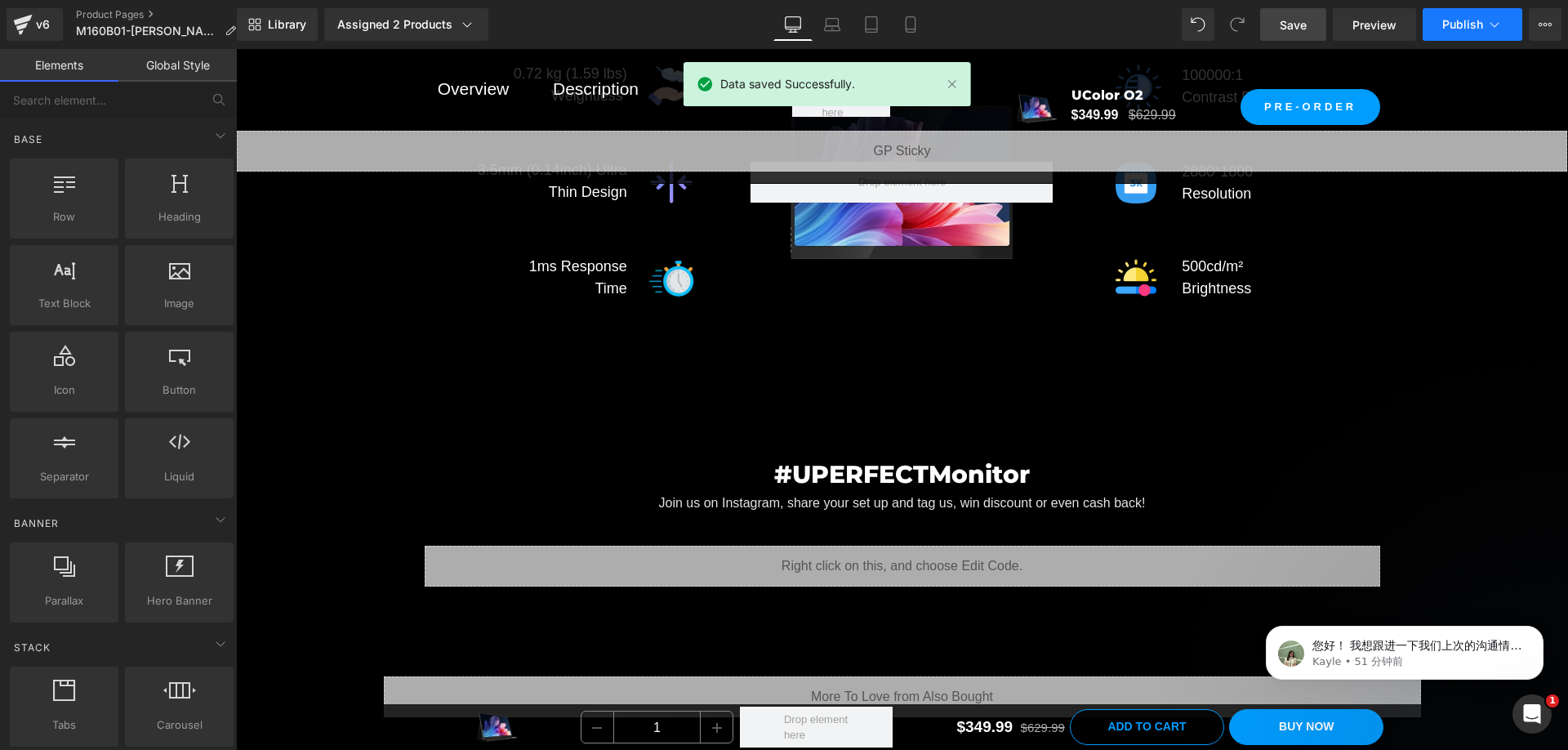
click at [1467, 23] on span "Publish" at bounding box center [1463, 24] width 41 height 13
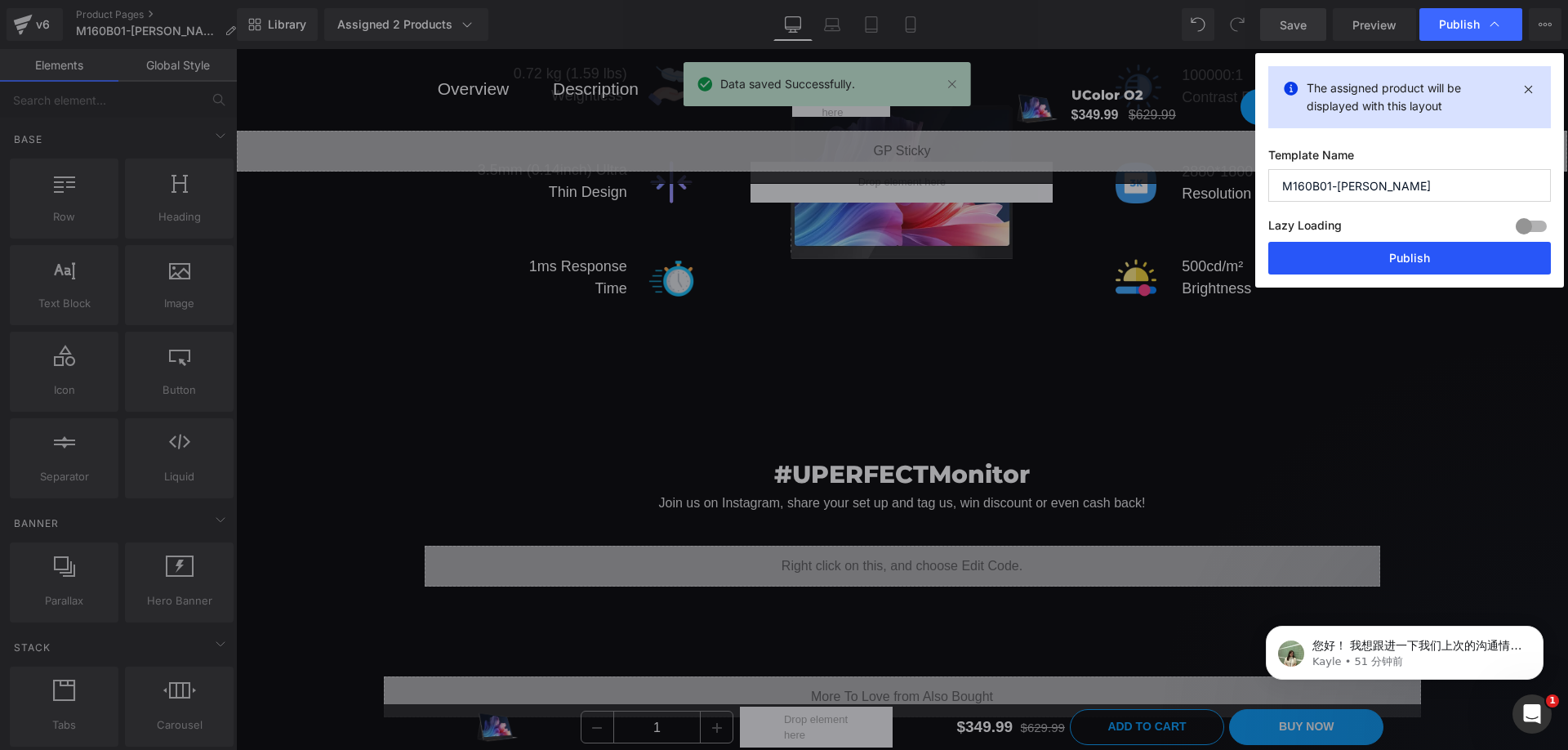
click at [1411, 262] on button "Publish" at bounding box center [1409, 258] width 282 height 33
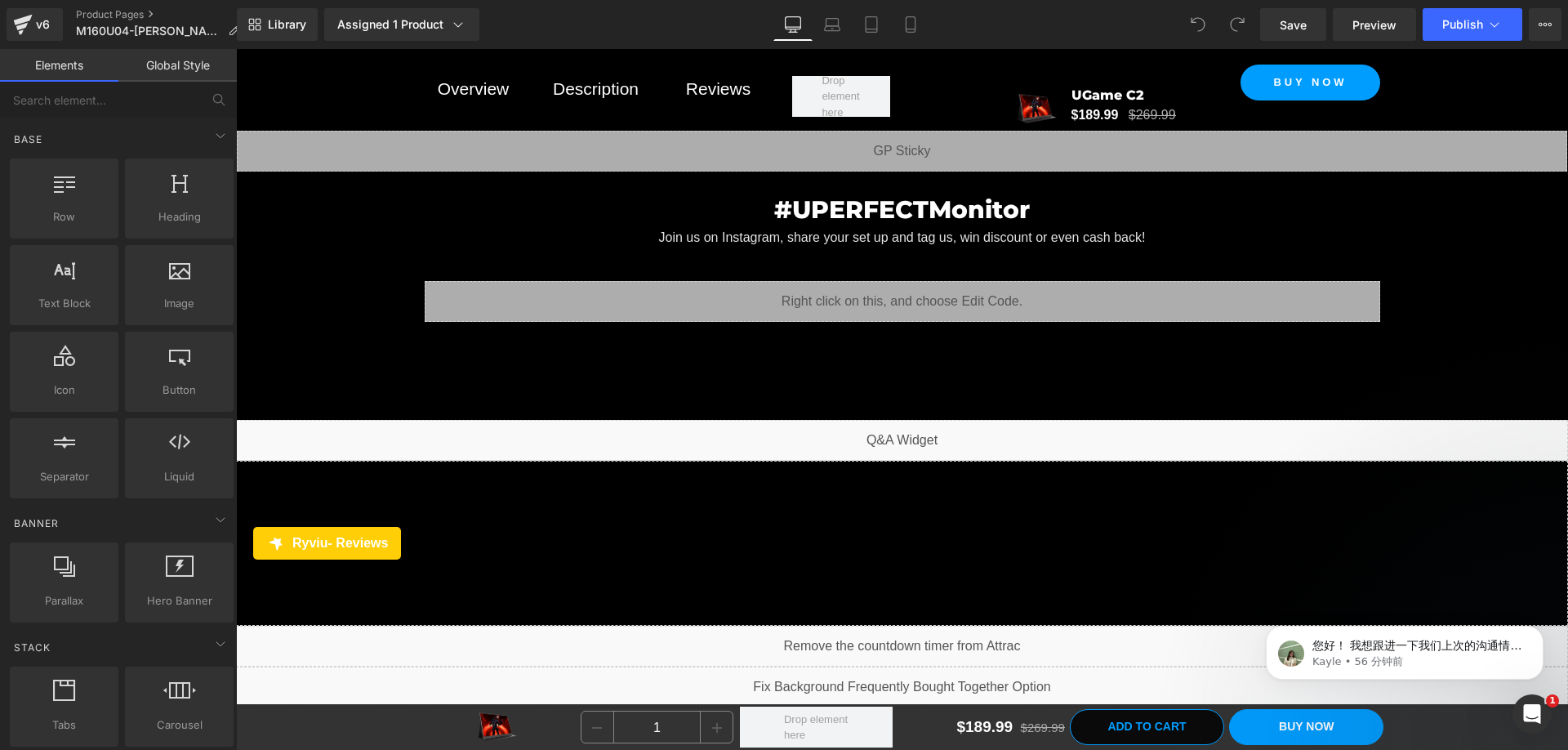
scroll to position [12914, 0]
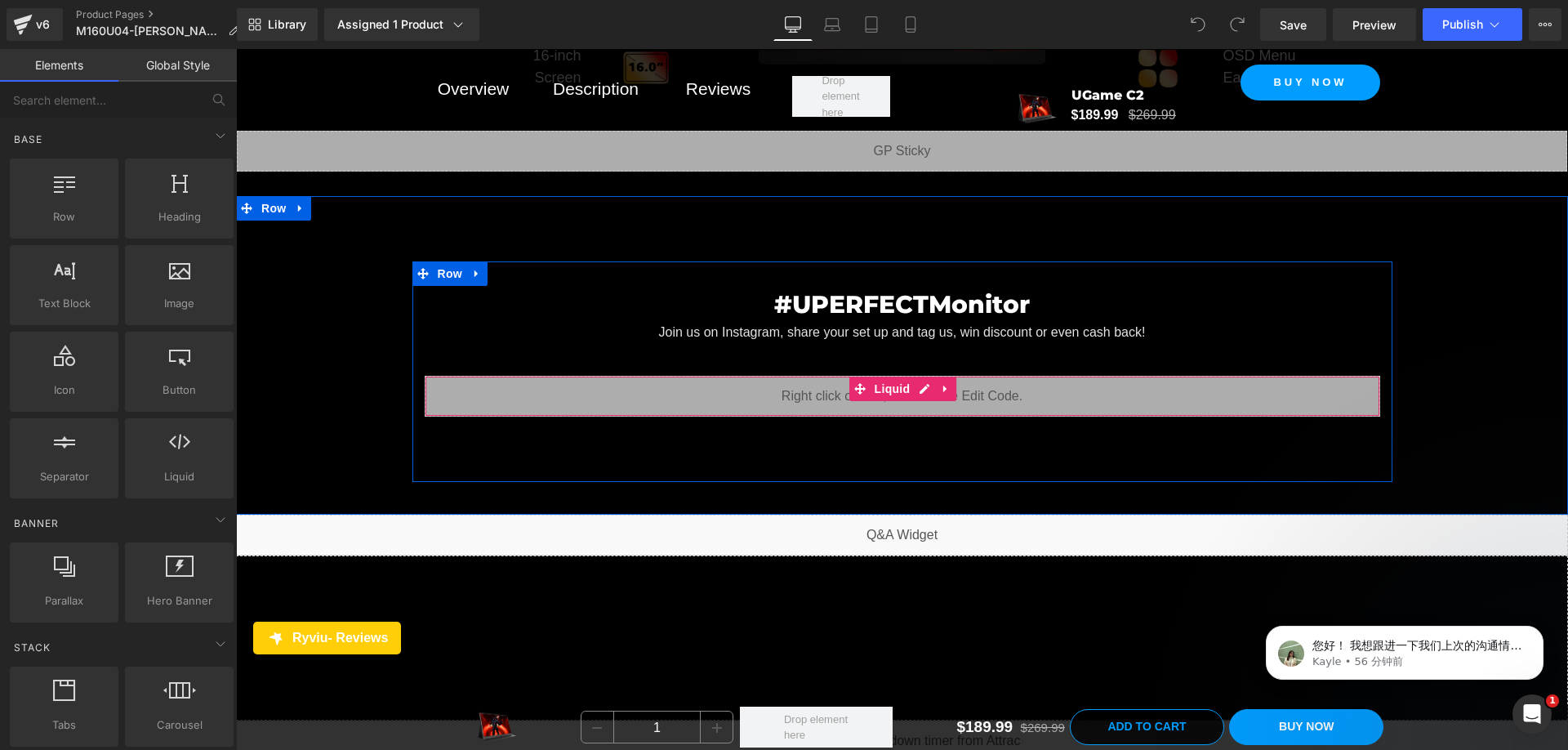
click at [926, 379] on div "Liquid" at bounding box center [902, 396] width 956 height 41
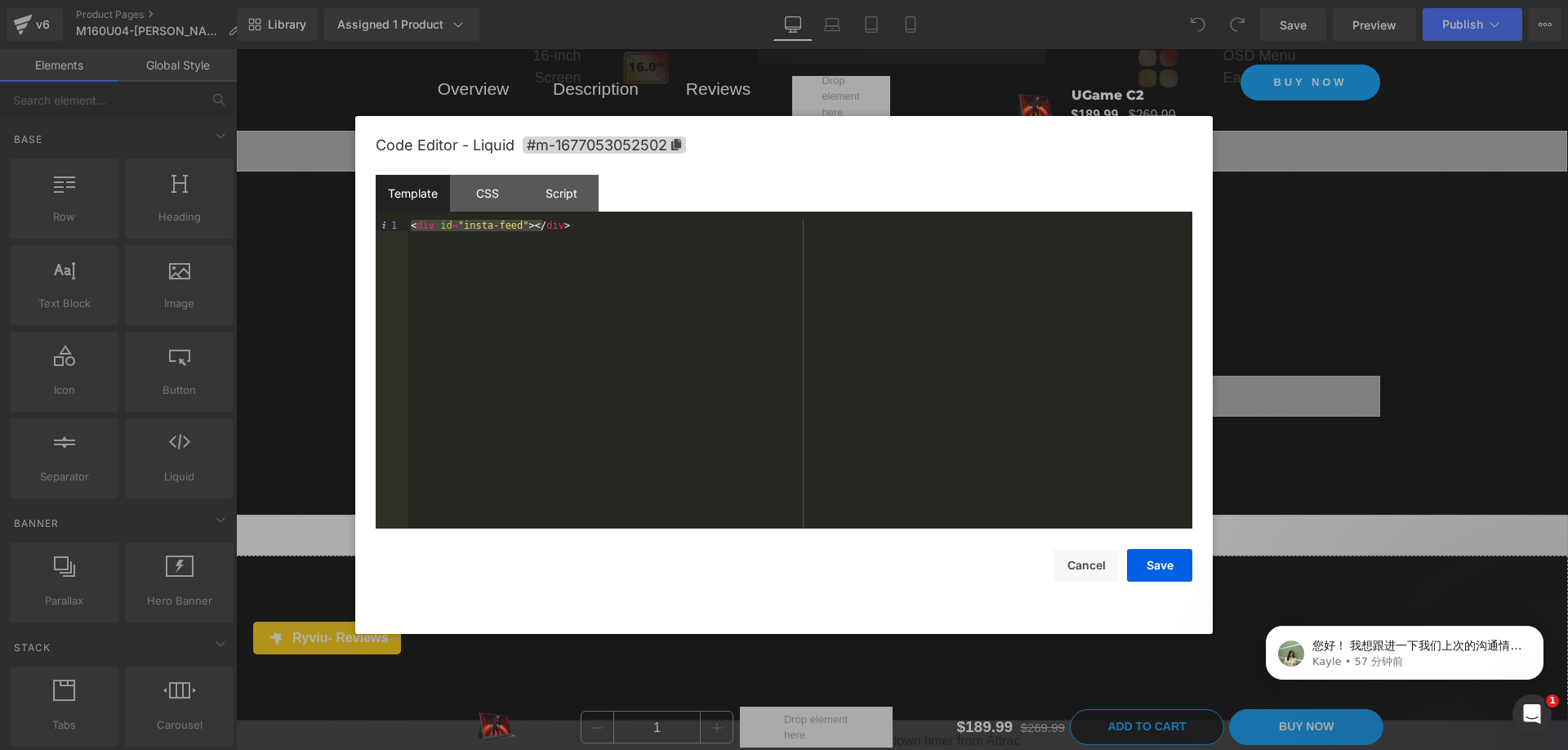
drag, startPoint x: 565, startPoint y: 224, endPoint x: 415, endPoint y: 217, distance: 150.2
click at [415, 217] on div "Template CSS Script Data 1 < div id = "insta-feed" > </ div > XXXXXXXXXXXXXXXXX…" at bounding box center [784, 351] width 817 height 353
drag, startPoint x: 504, startPoint y: 225, endPoint x: 477, endPoint y: 230, distance: 27.5
click at [477, 230] on div "< div id = "feed-37623" class = "instafeed-shopify" > </ div >" at bounding box center [800, 385] width 785 height 332
click at [1145, 560] on button "Save" at bounding box center [1160, 566] width 65 height 33
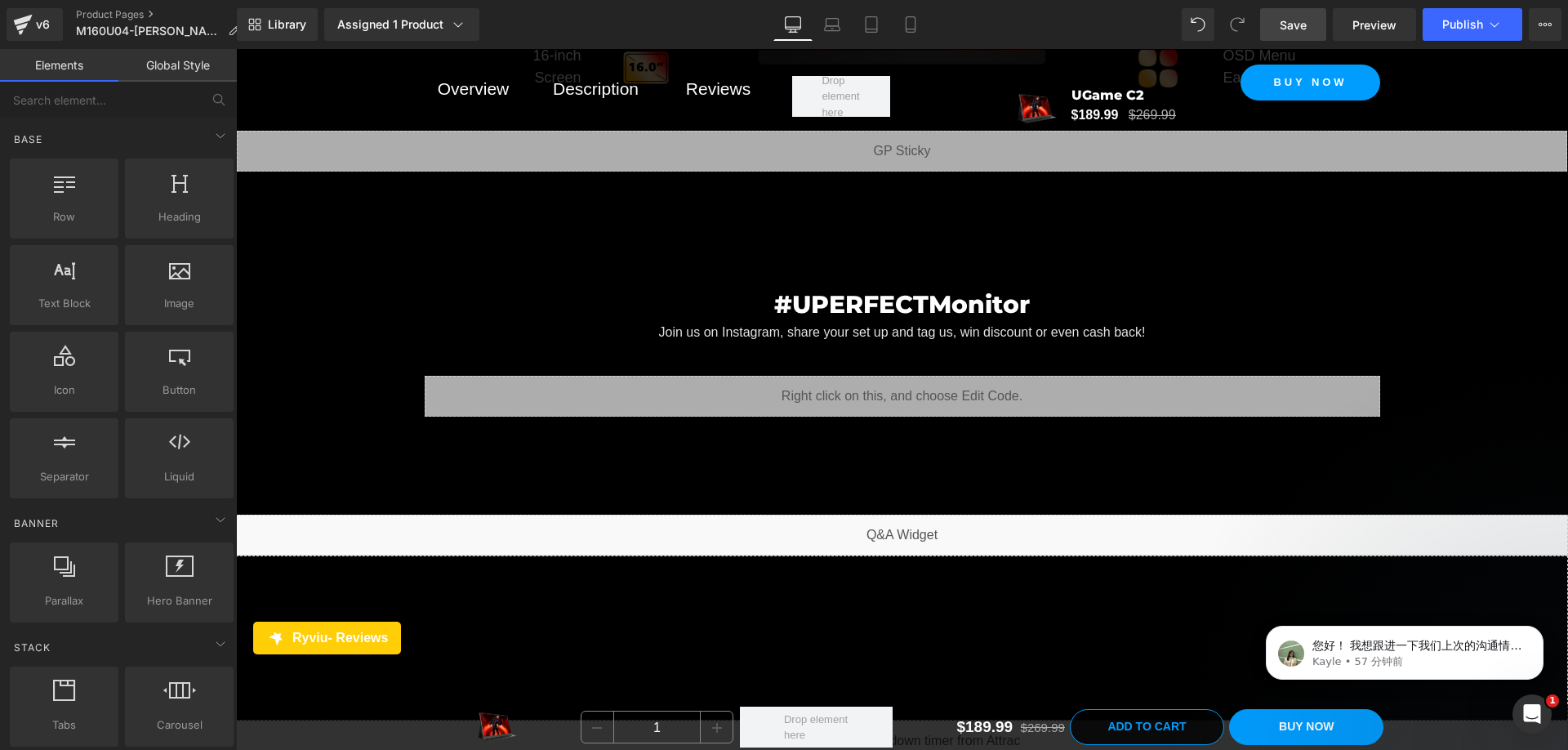
click at [1293, 31] on span "Save" at bounding box center [1293, 25] width 27 height 17
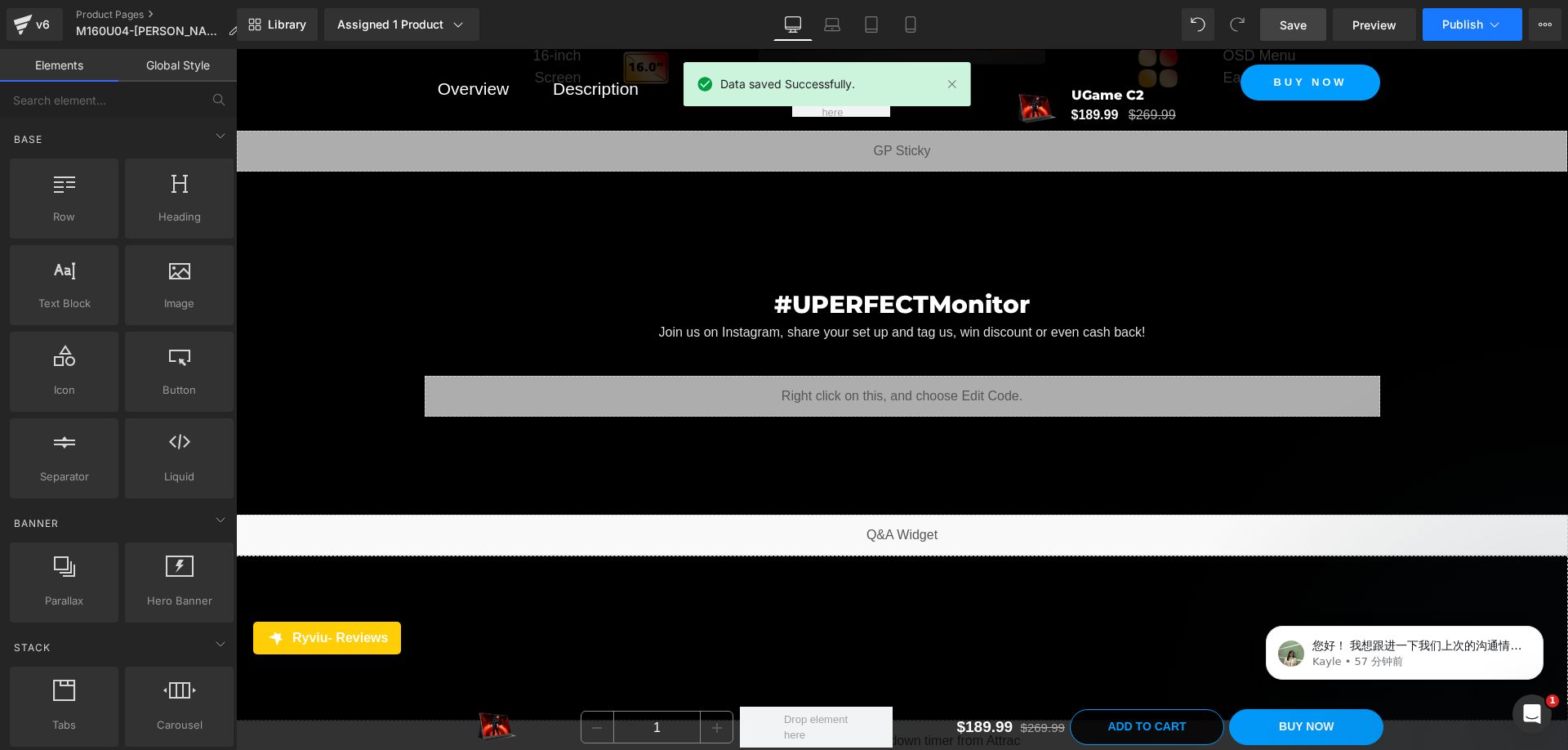
click at [1447, 23] on span "Publish" at bounding box center [1463, 24] width 41 height 13
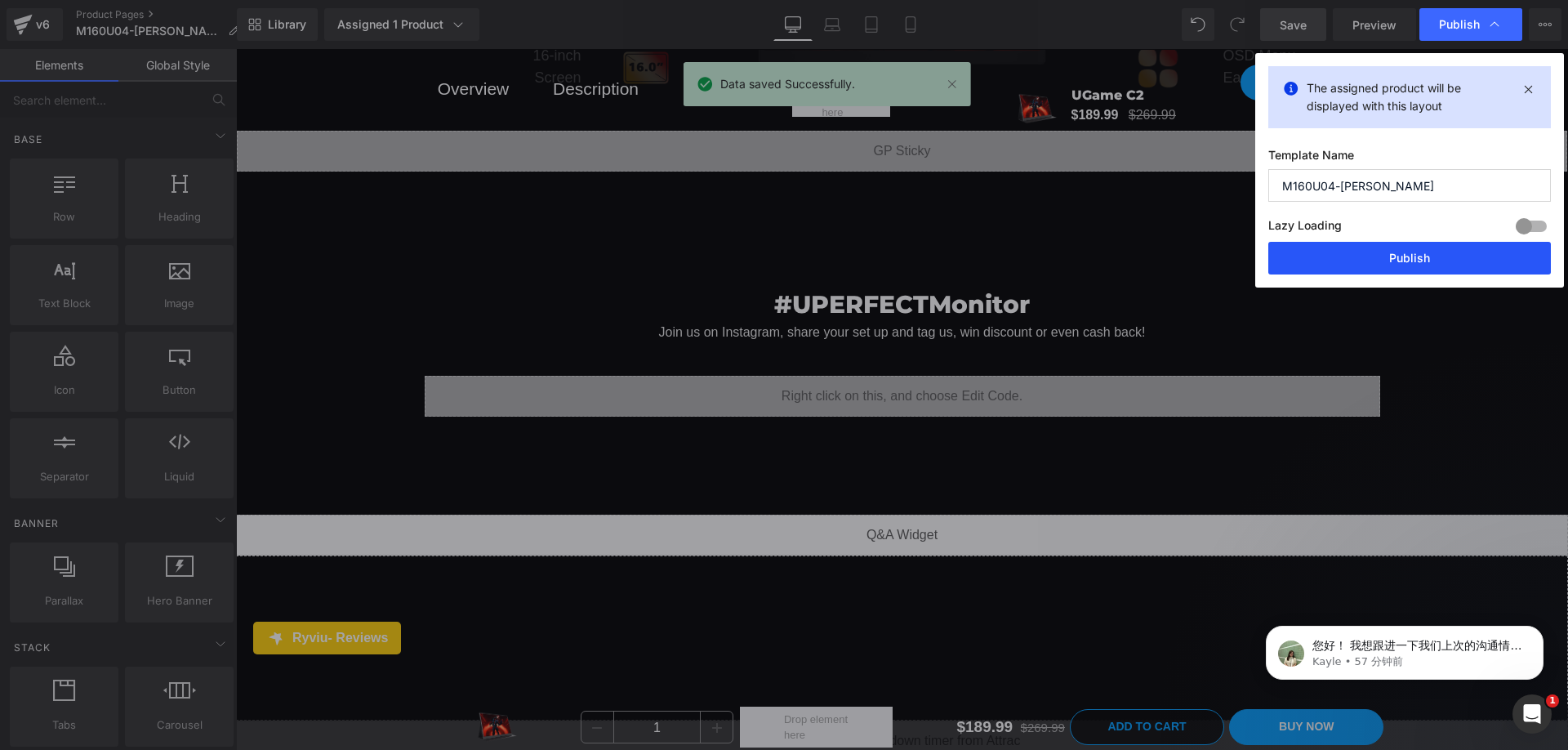
click at [1407, 255] on button "Publish" at bounding box center [1409, 258] width 282 height 33
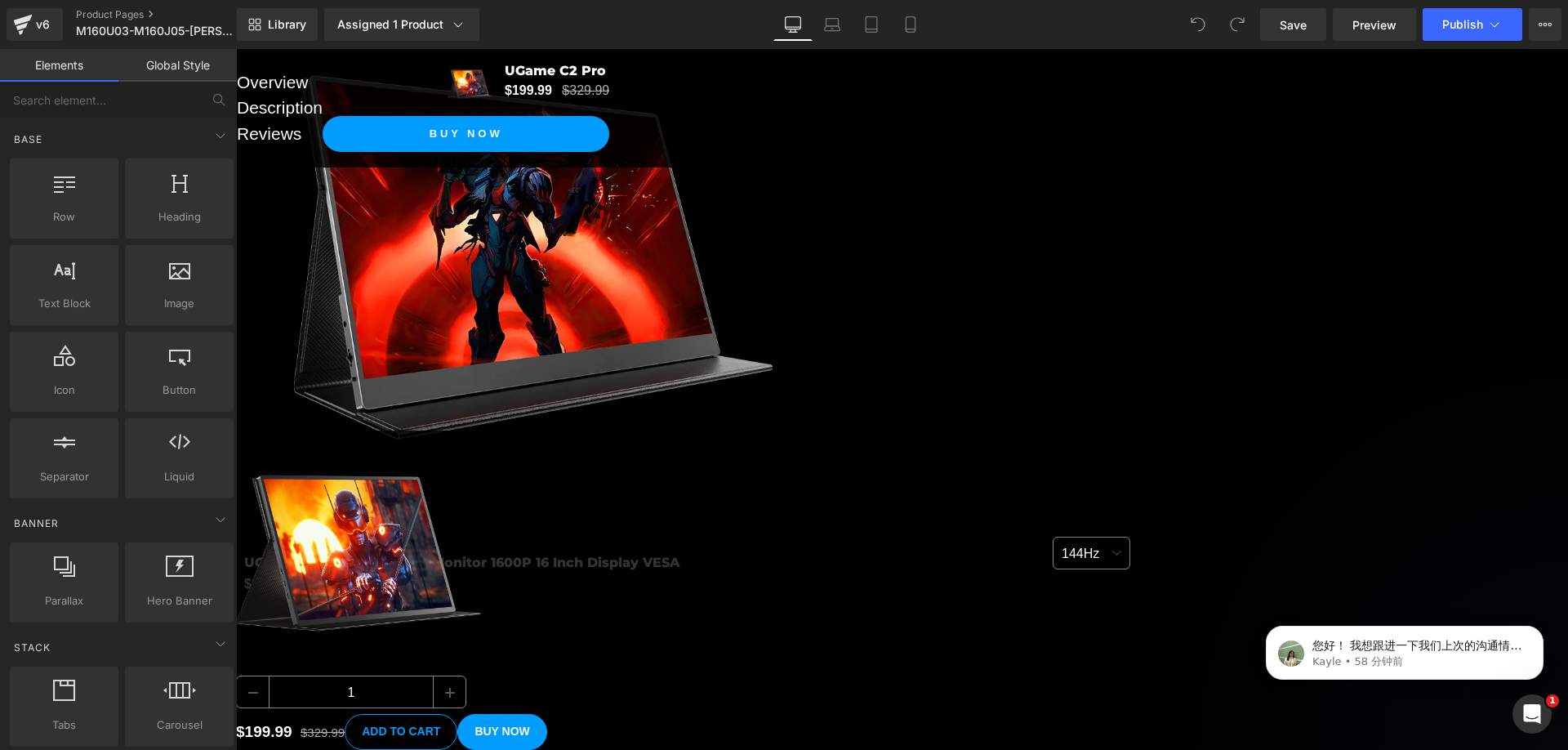
scroll to position [13660, 0]
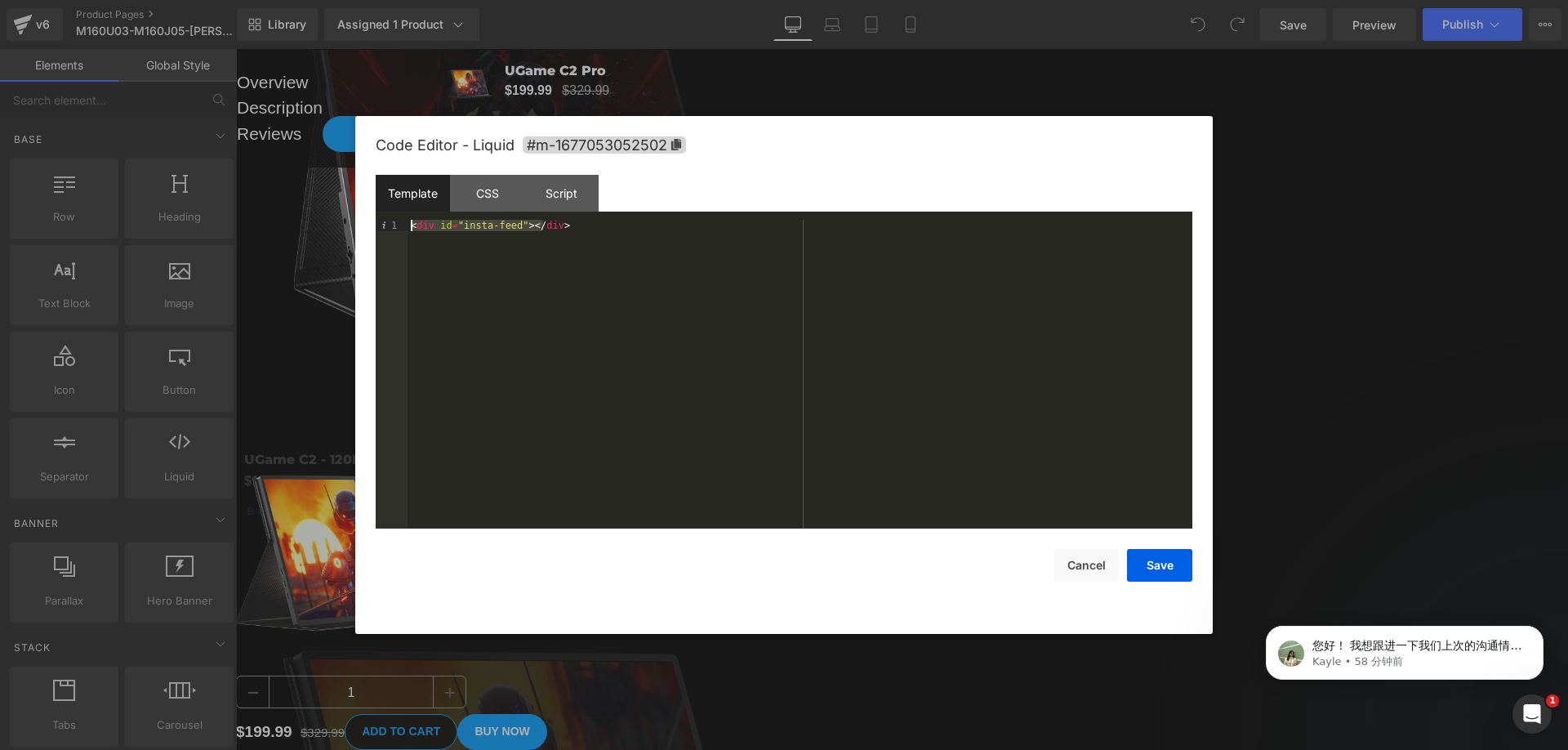
drag, startPoint x: 573, startPoint y: 225, endPoint x: 406, endPoint y: 224, distance: 167.0
click at [406, 224] on pre "1 < div id = "insta-feed" > </ div > XXXXXXXXXXXXXXXXXXXXXXXXXXXXXXXXXXXXXXXXXX…" at bounding box center [784, 374] width 817 height 309
drag, startPoint x: 503, startPoint y: 224, endPoint x: 479, endPoint y: 229, distance: 24.5
click at [479, 229] on div "< div id = "feed-37623" class = "instafeed-shopify" > </ div >" at bounding box center [800, 385] width 785 height 332
click at [1173, 559] on button "Save" at bounding box center [1160, 566] width 65 height 33
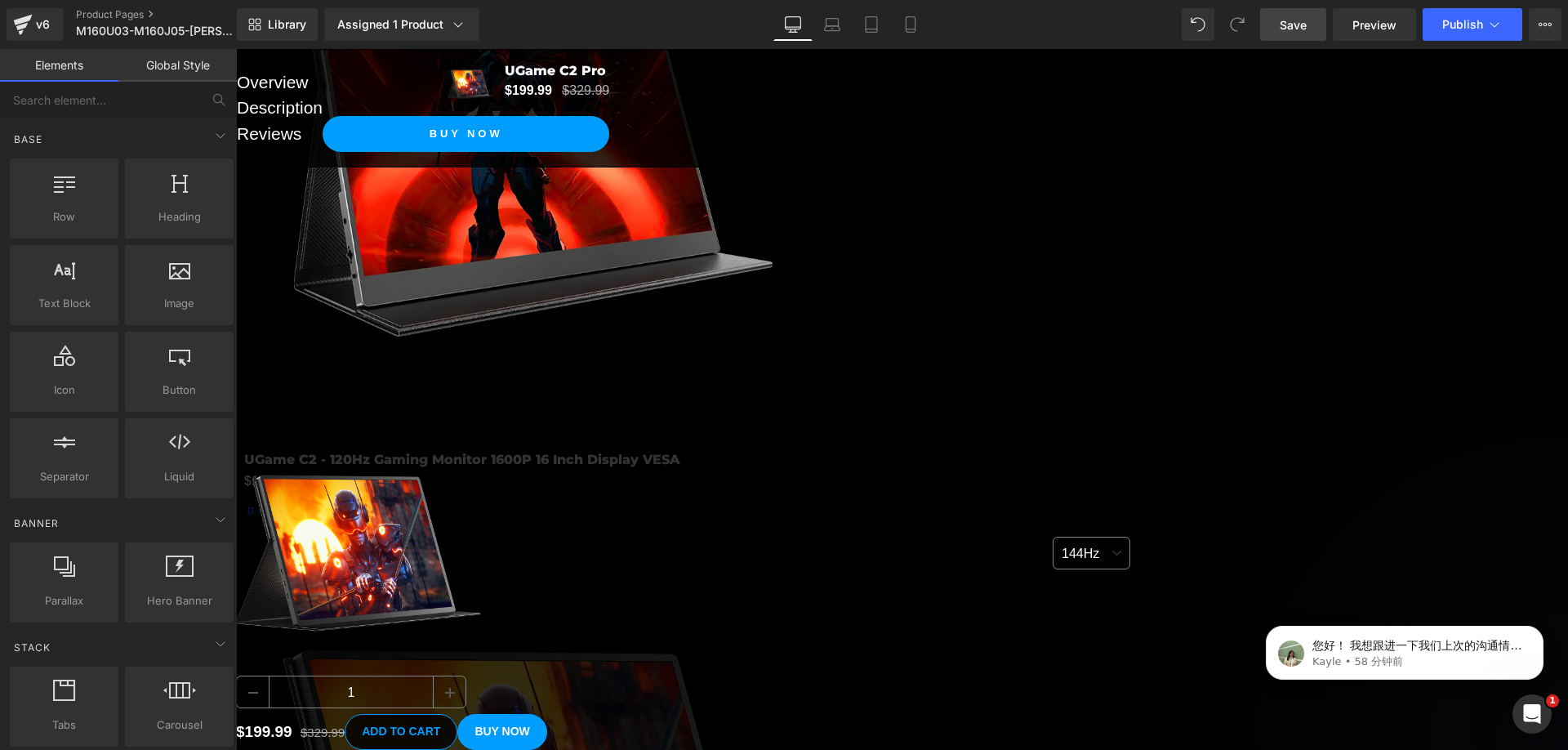
click at [1306, 26] on span "Save" at bounding box center [1293, 25] width 27 height 17
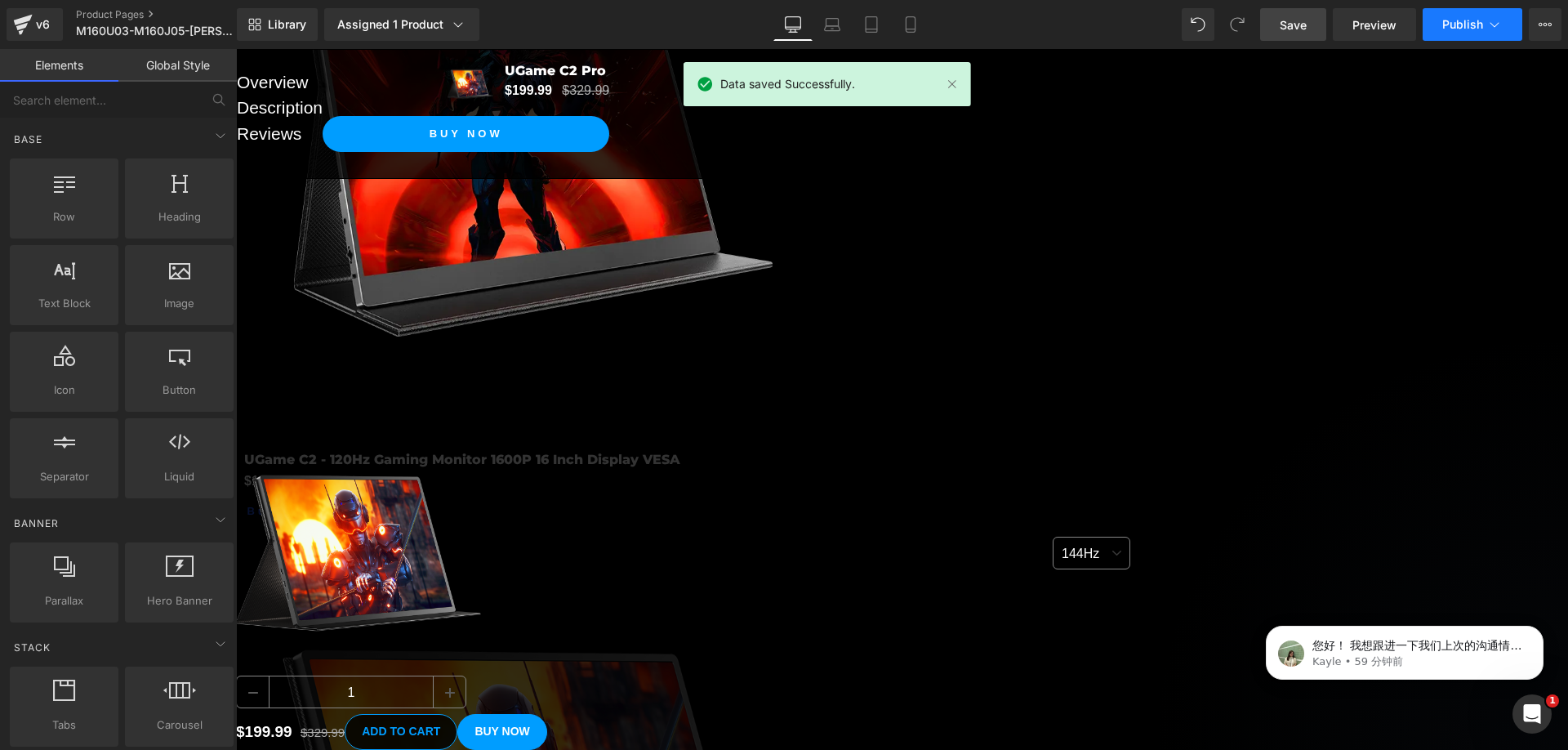
click at [1445, 21] on span "Publish" at bounding box center [1463, 24] width 41 height 13
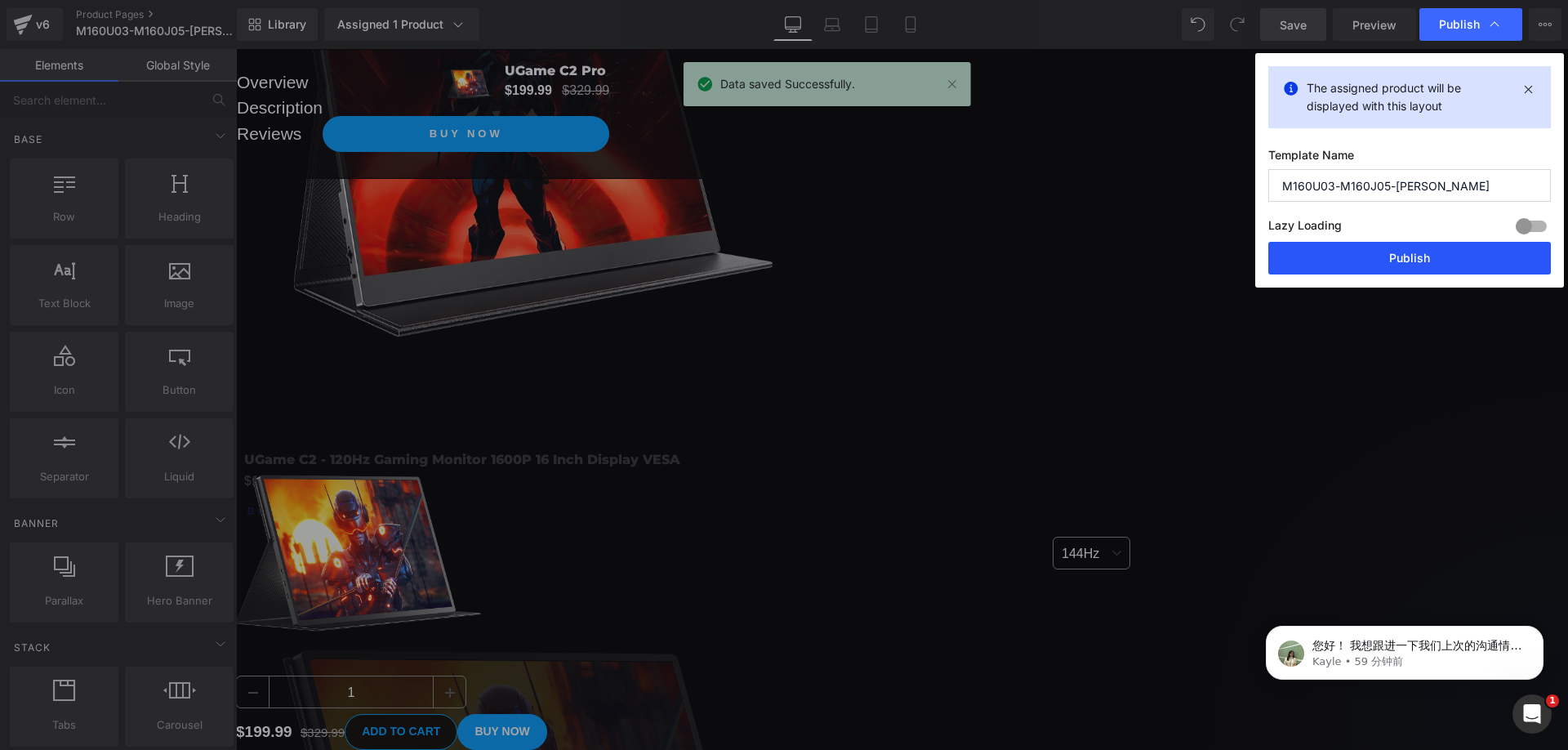
drag, startPoint x: 1413, startPoint y: 262, endPoint x: 1169, endPoint y: 190, distance: 254.4
click at [1413, 262] on button "Publish" at bounding box center [1409, 258] width 282 height 33
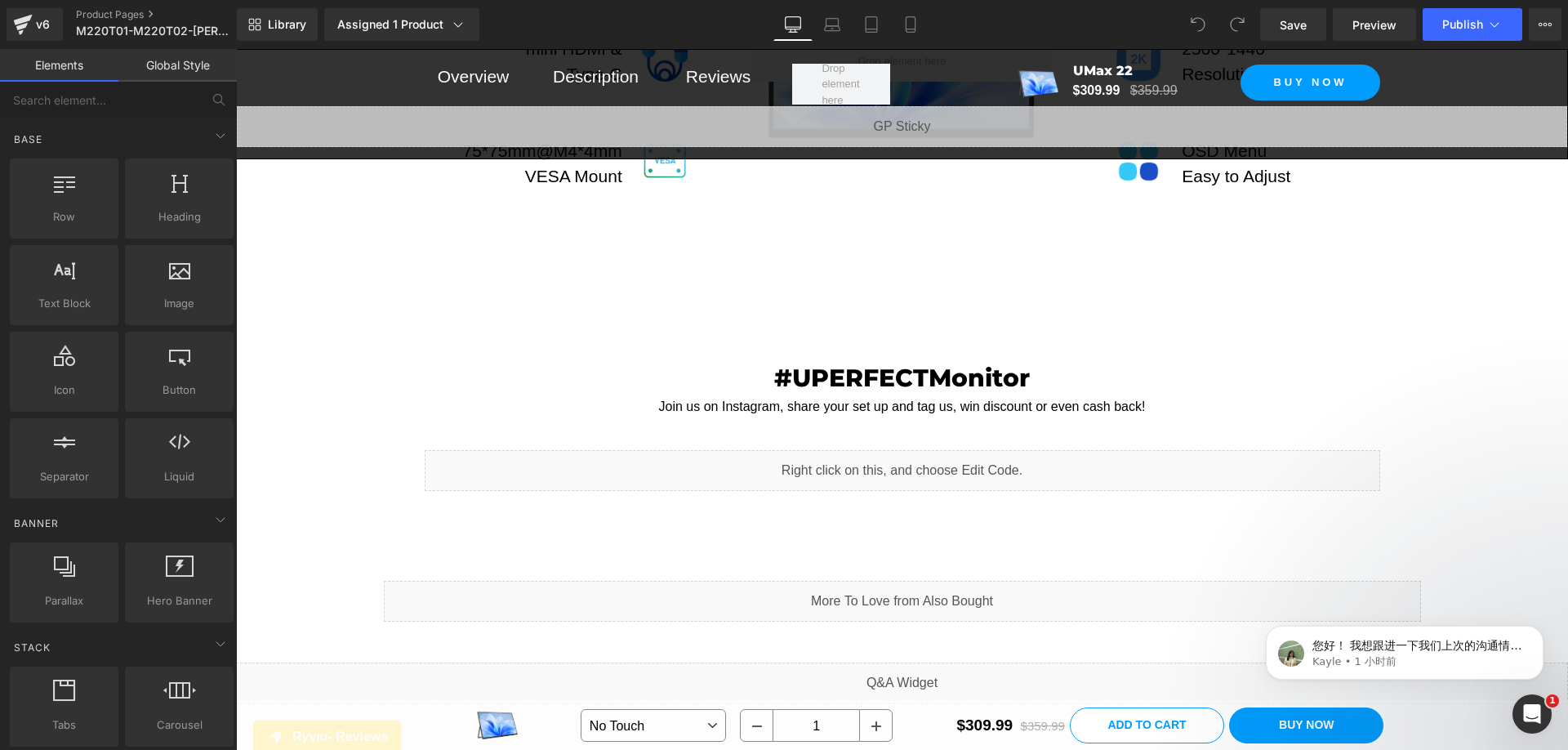
scroll to position [13231, 0]
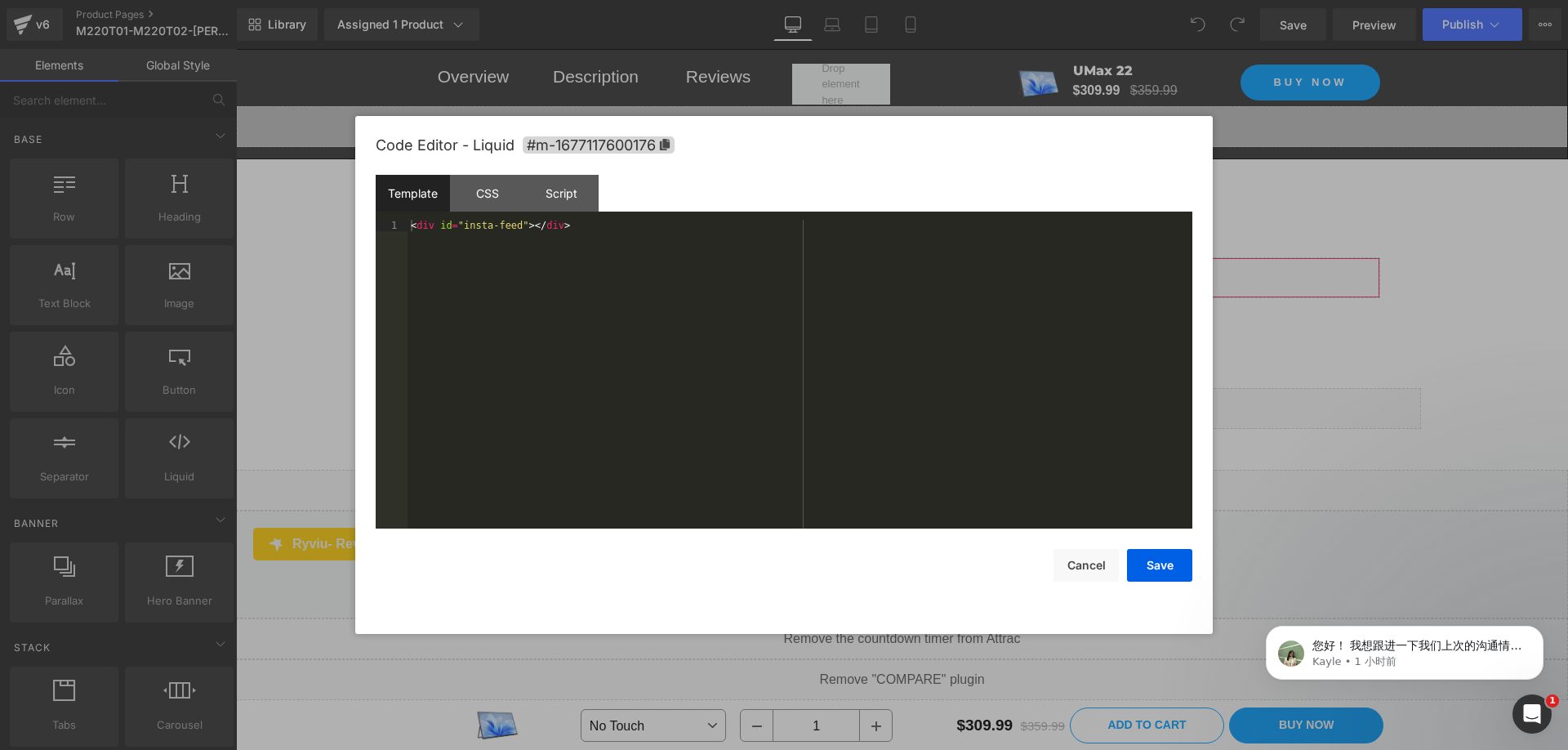
click at [852, 0] on div "You are previewing how the will restyle your page. You can not edit Elements in…" at bounding box center [784, 0] width 1568 height 0
drag, startPoint x: 554, startPoint y: 231, endPoint x: 392, endPoint y: 225, distance: 162.1
click at [392, 225] on pre "1 < div id = "insta-feed" > </ div > XXXXXXXXXXXXXXXXXXXXXXXXXXXXXXXXXXXXXXXXXX…" at bounding box center [784, 374] width 817 height 309
drag, startPoint x: 503, startPoint y: 225, endPoint x: 478, endPoint y: 227, distance: 25.1
click at [478, 227] on div "< div id = "feed-37623" class = "instafeed-shopify" > </ div >" at bounding box center [800, 385] width 785 height 332
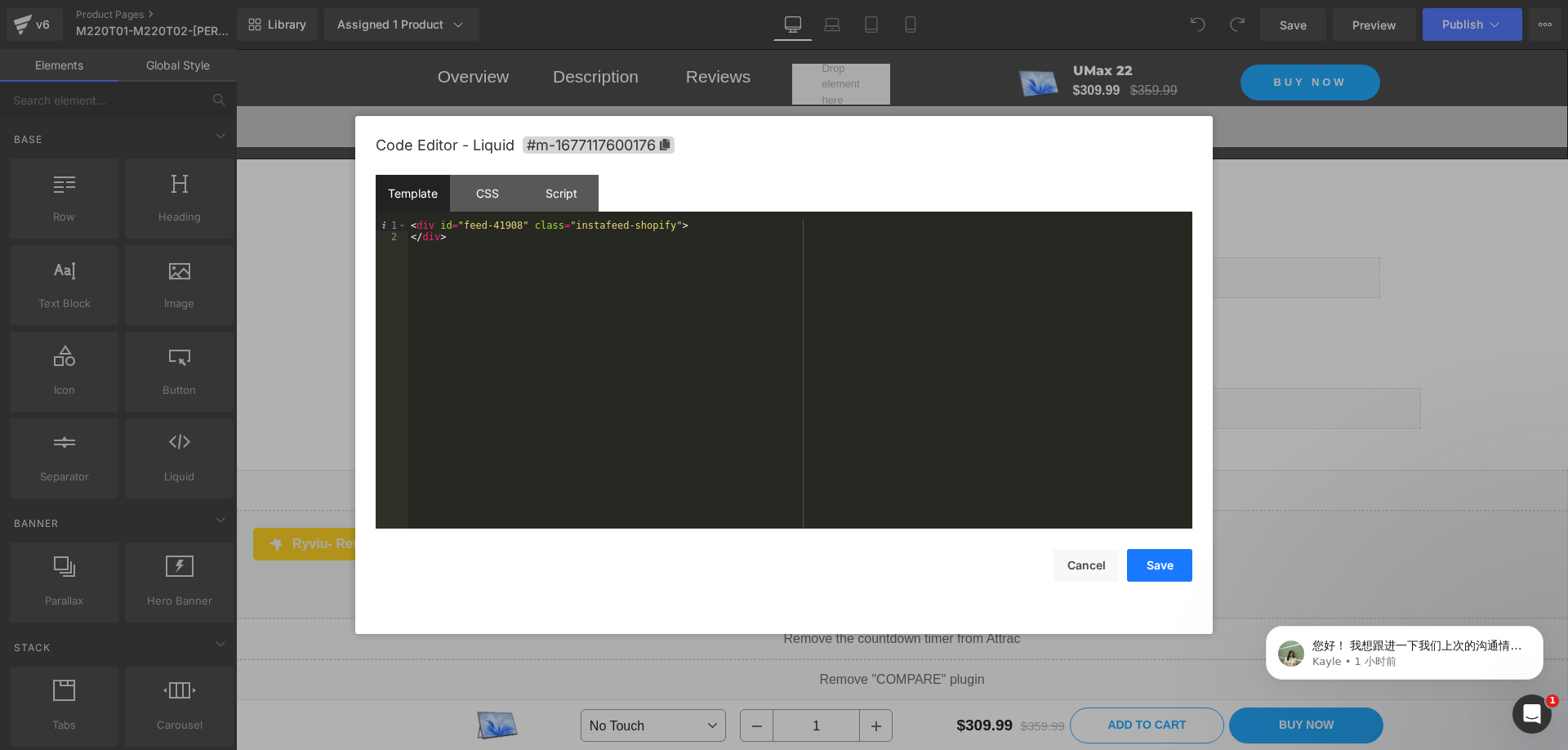
click at [1172, 570] on button "Save" at bounding box center [1160, 566] width 65 height 33
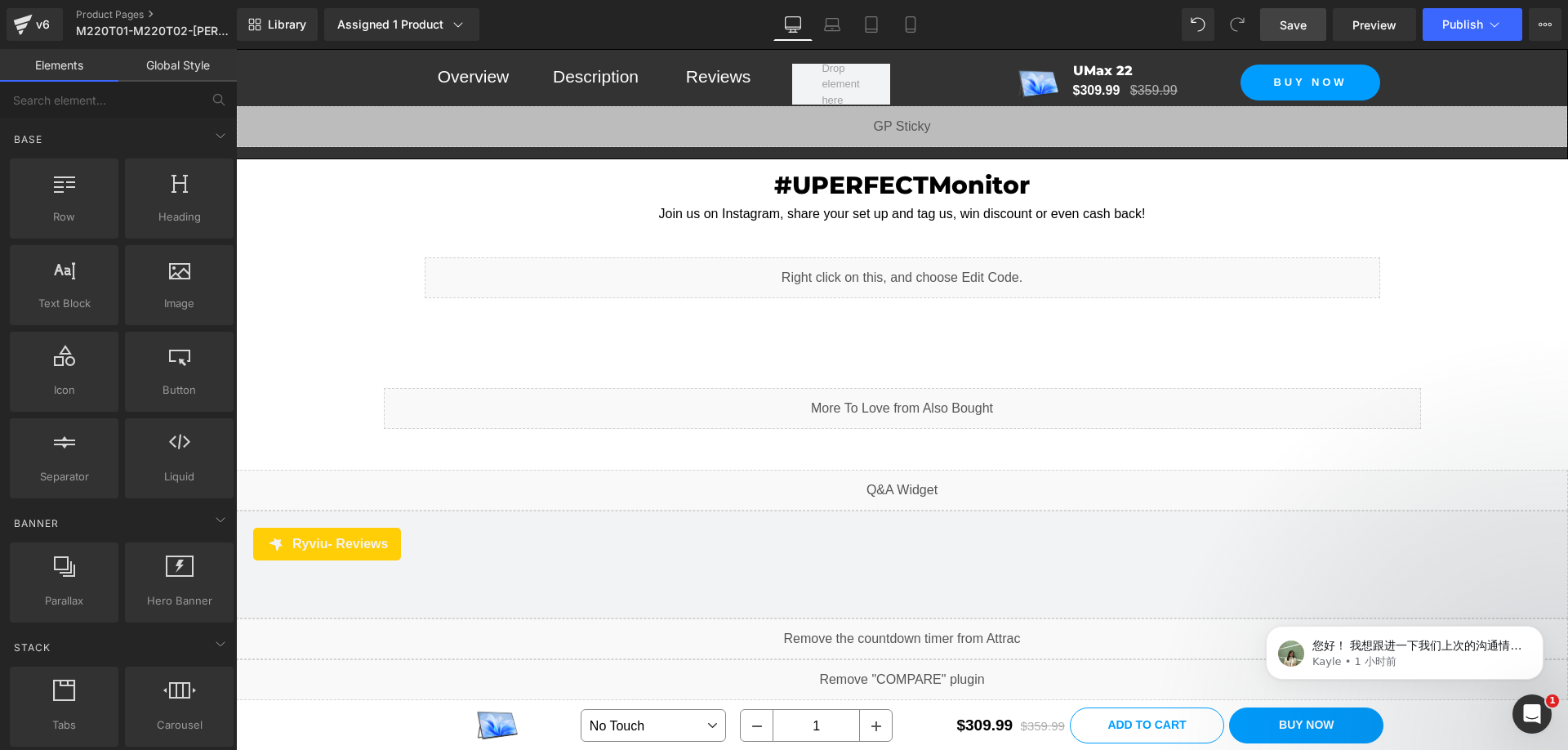
click at [1295, 23] on span "Save" at bounding box center [1293, 25] width 27 height 17
click at [1313, 30] on link "Save" at bounding box center [1293, 24] width 66 height 33
click at [1450, 23] on span "Publish" at bounding box center [1463, 24] width 41 height 13
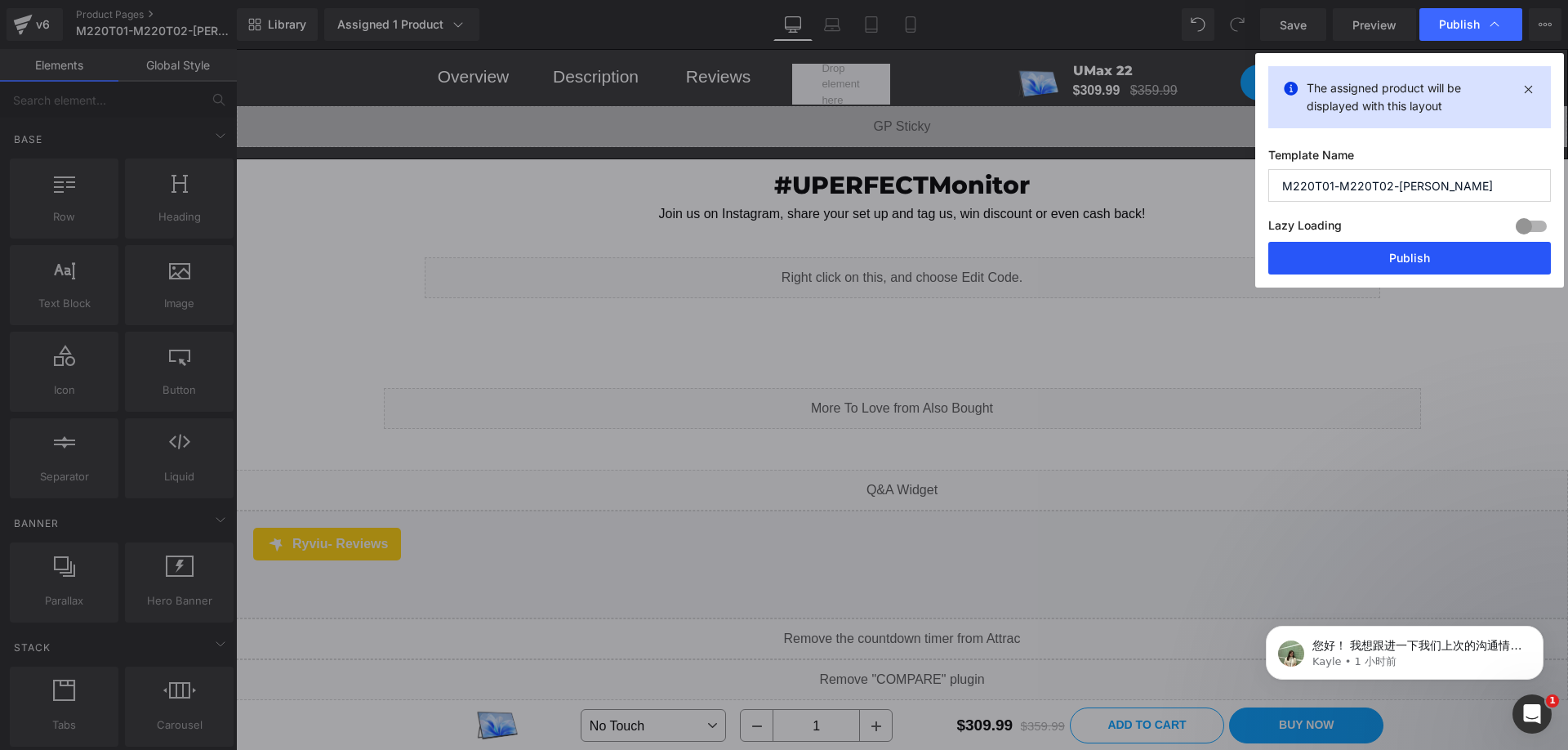
click at [1362, 258] on button "Publish" at bounding box center [1409, 258] width 282 height 33
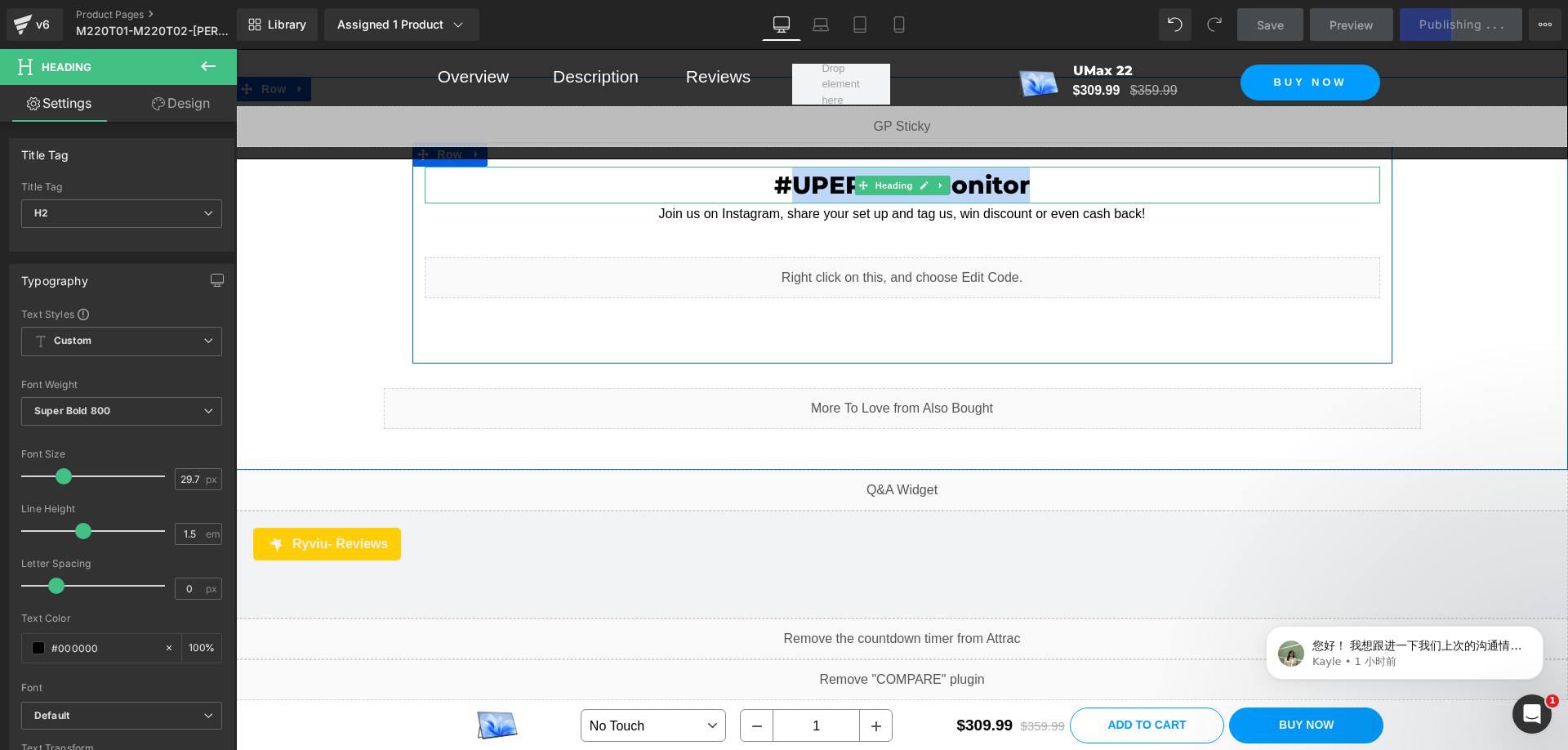
drag, startPoint x: 931, startPoint y: 179, endPoint x: 1023, endPoint y: 179, distance: 92.0
click at [1023, 179] on h2 "#UPERFECTMonitor" at bounding box center [902, 185] width 956 height 37
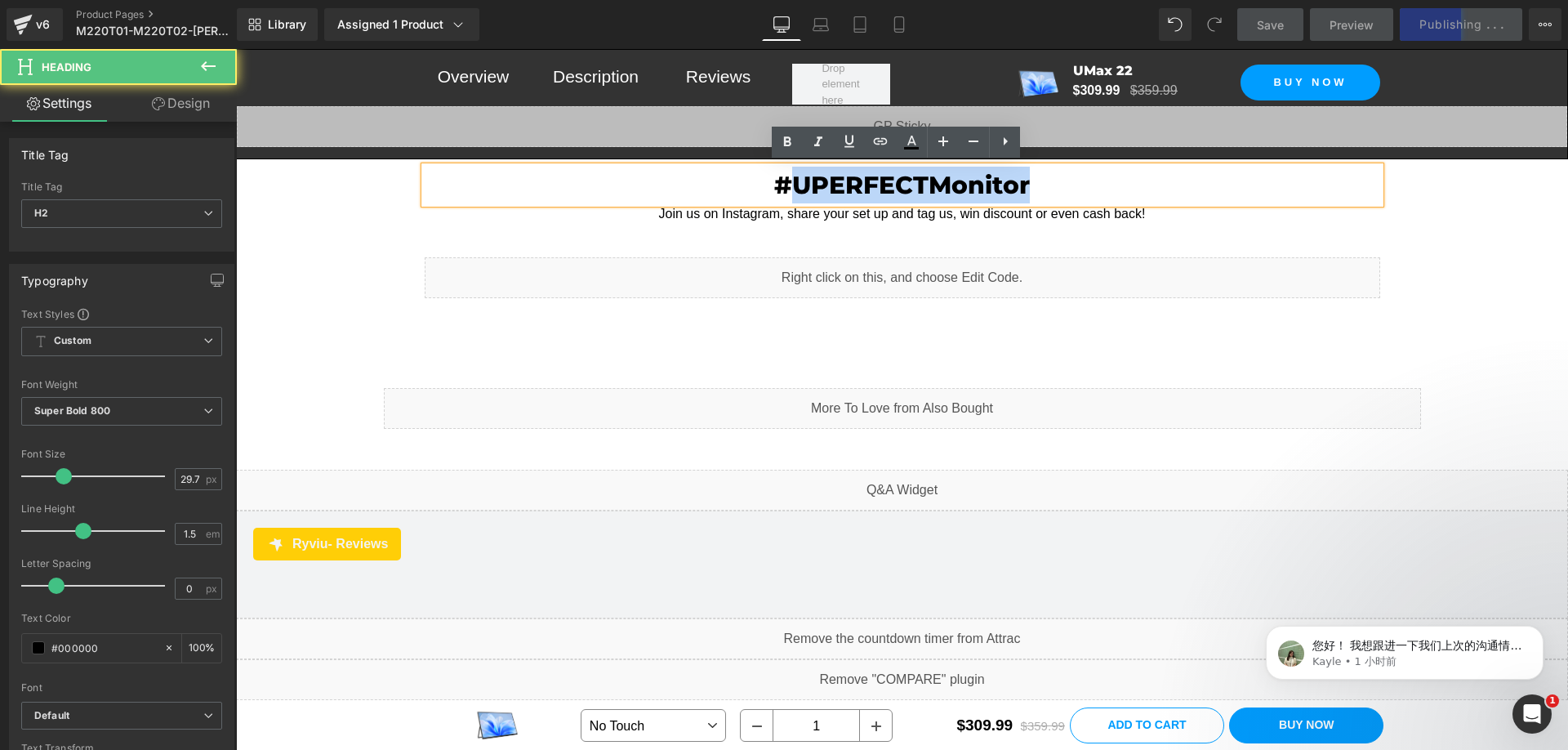
click at [1023, 179] on h2 "#UPERFECTMonitor" at bounding box center [902, 185] width 956 height 37
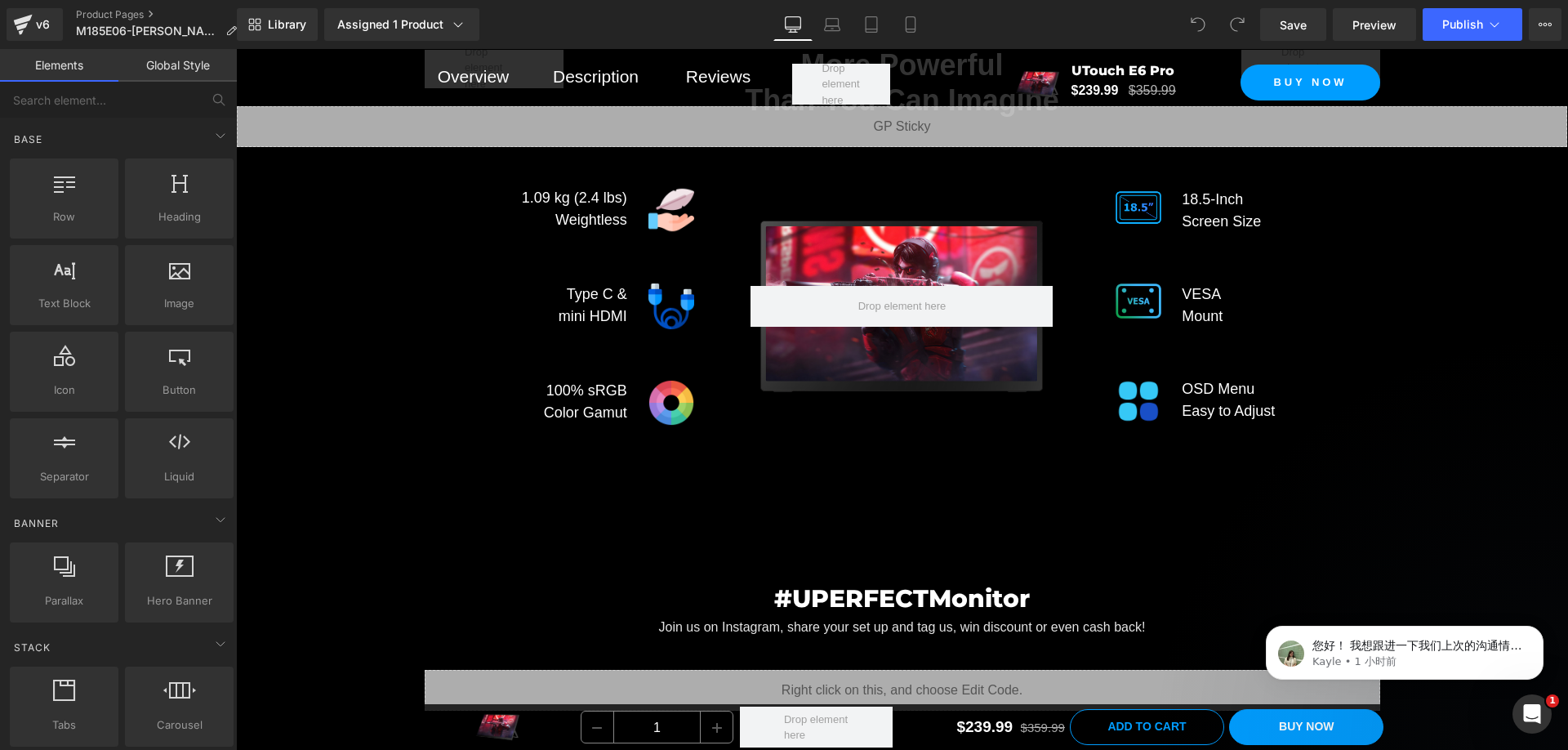
scroll to position [9800, 0]
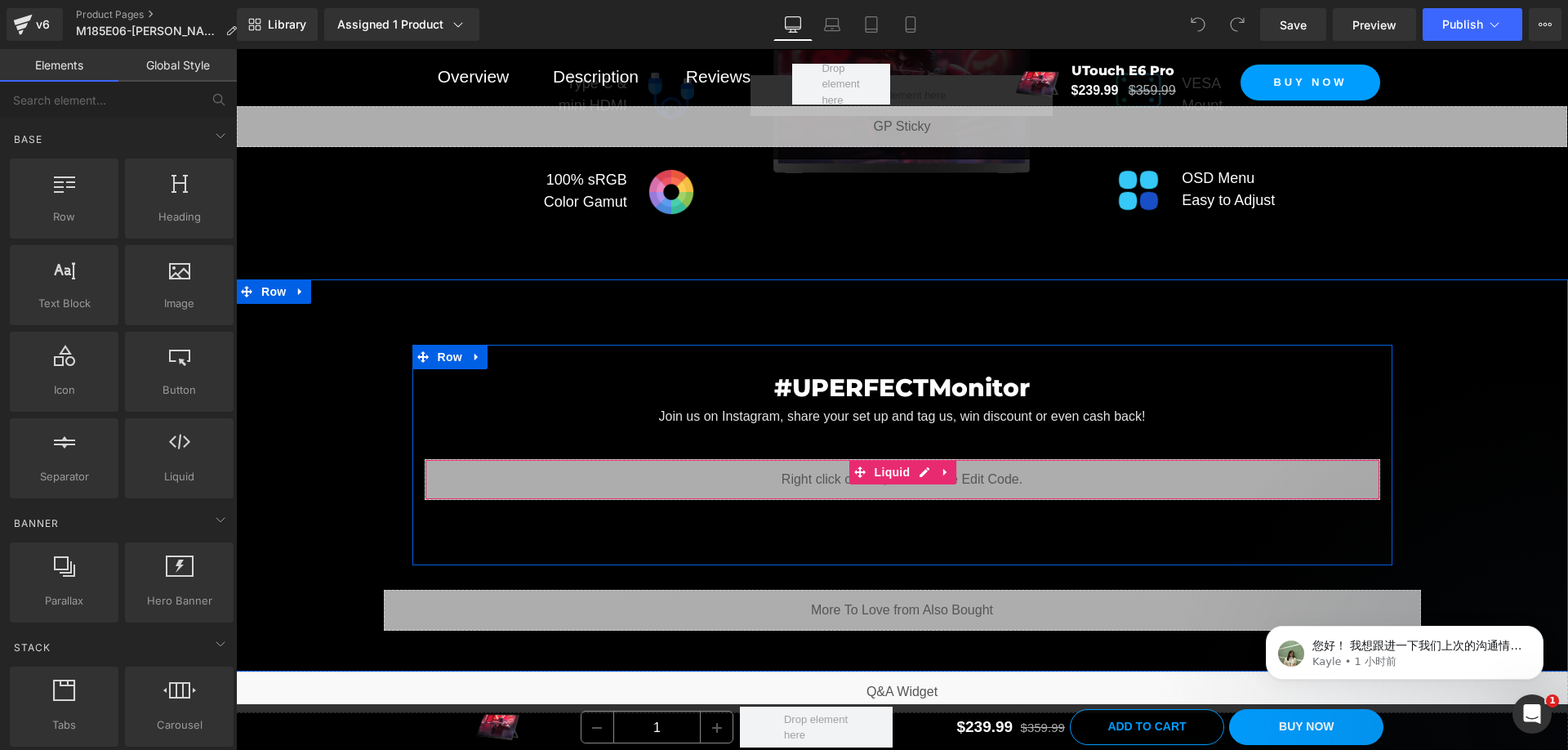
click at [923, 460] on div "Liquid" at bounding box center [902, 479] width 956 height 41
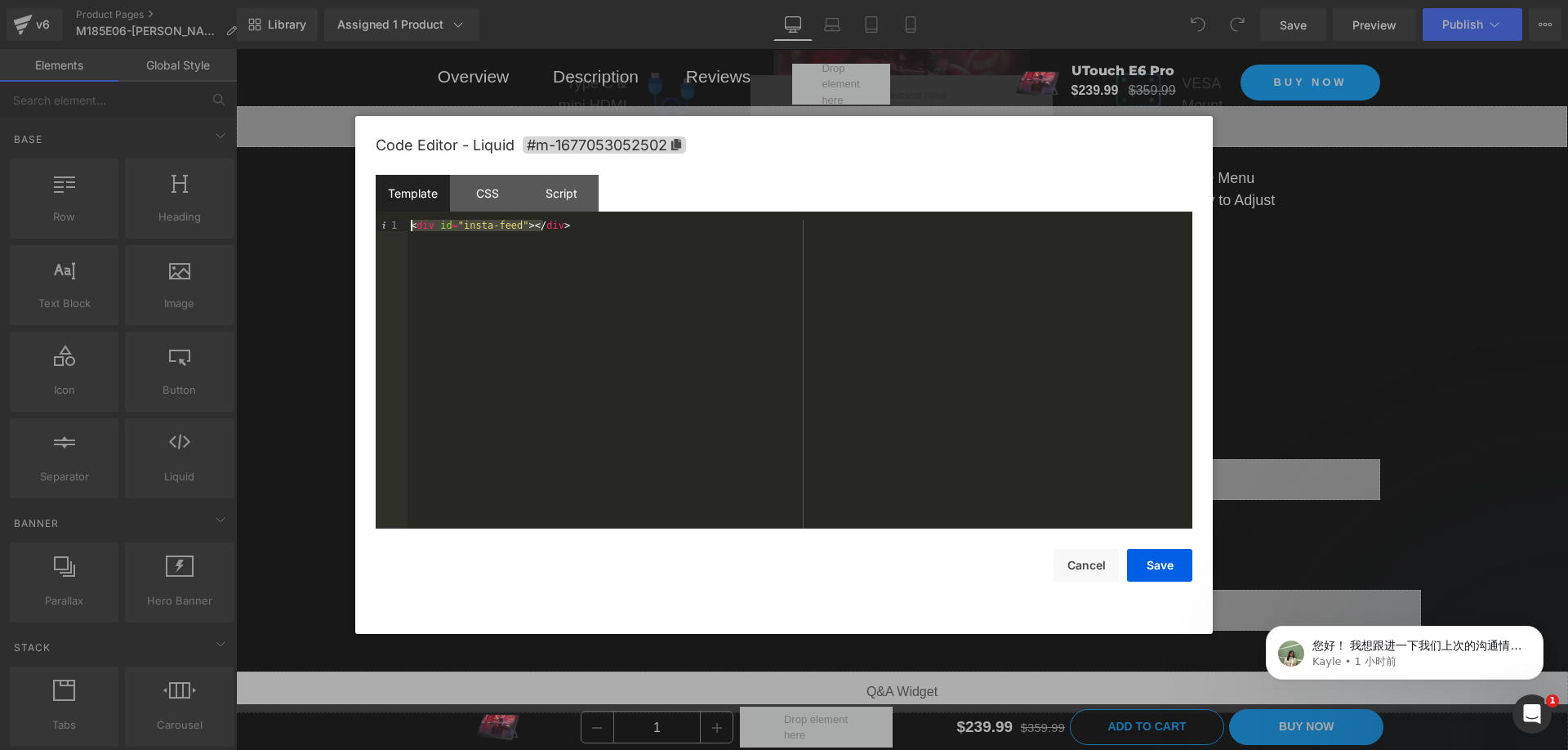
drag, startPoint x: 575, startPoint y: 227, endPoint x: 414, endPoint y: 217, distance: 161.3
click at [414, 217] on div "Template CSS Script Data 1 < div id = "insta-feed" > </ div > XXXXXXXXXXXXXXXXX…" at bounding box center [784, 351] width 817 height 353
drag, startPoint x: 504, startPoint y: 224, endPoint x: 479, endPoint y: 228, distance: 25.3
click at [479, 228] on div "< div id = "feed-37623" class = "instafeed-shopify" > </ div >" at bounding box center [800, 385] width 785 height 332
click at [1160, 562] on button "Save" at bounding box center [1160, 566] width 65 height 33
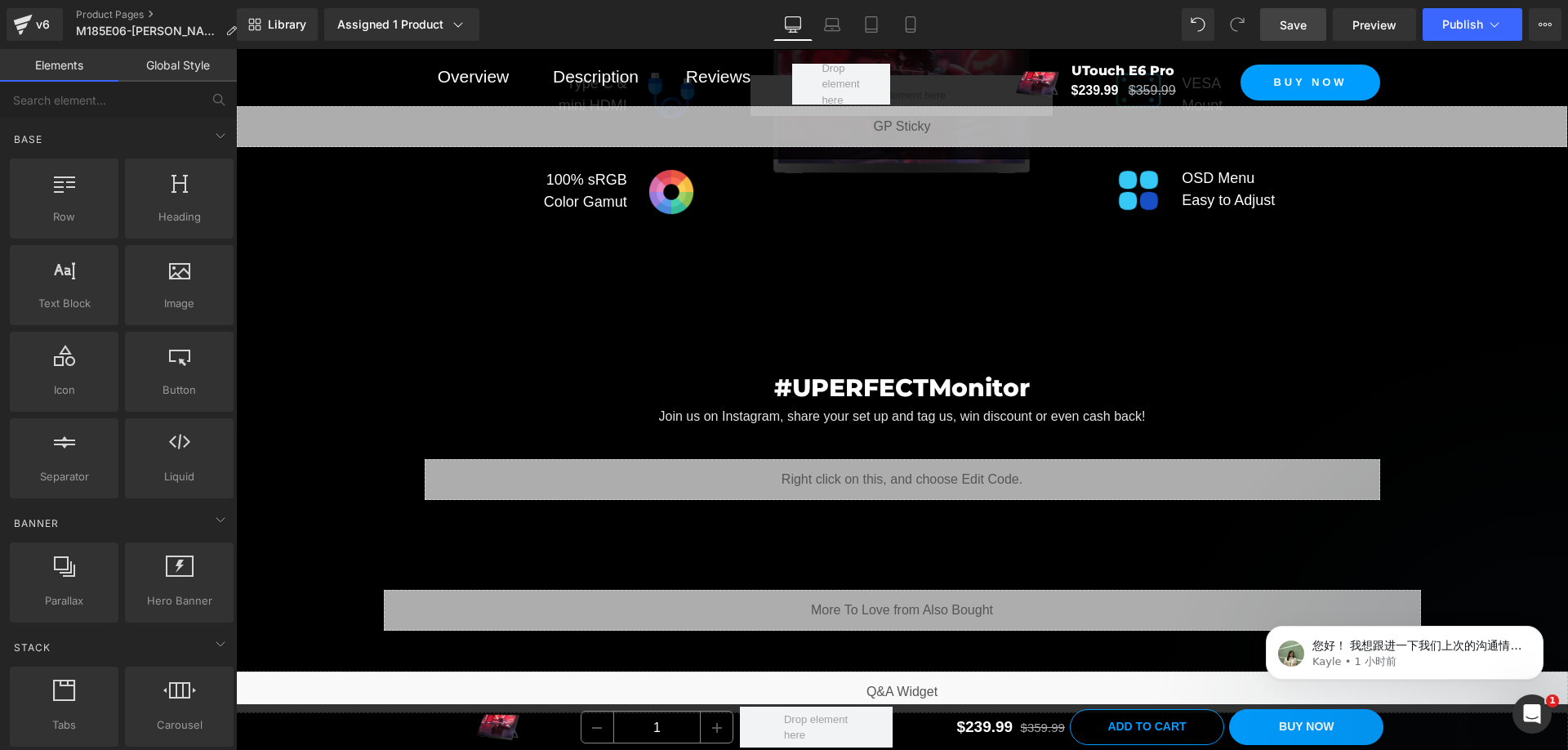
click at [1303, 23] on span "Save" at bounding box center [1293, 25] width 27 height 17
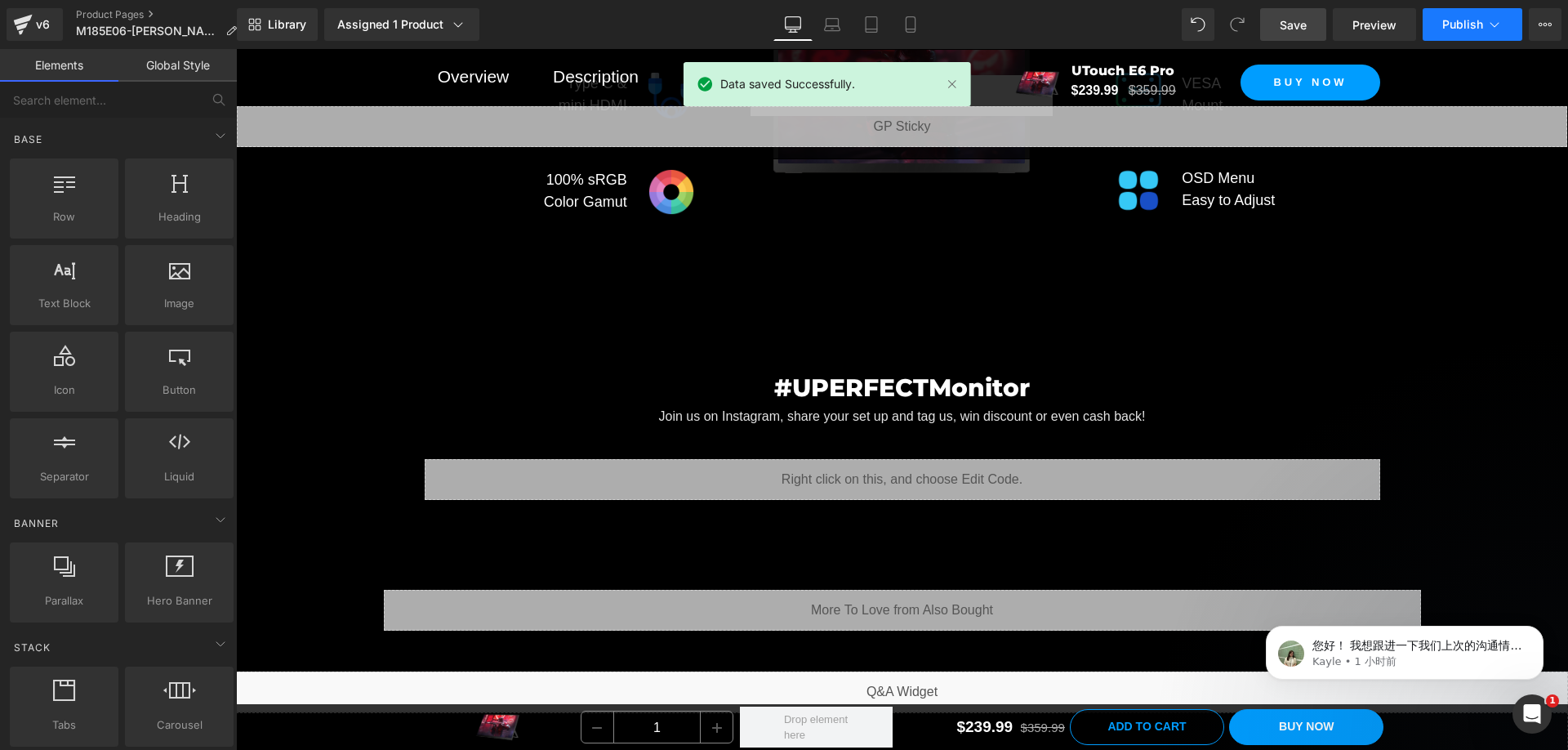
click at [1489, 23] on icon at bounding box center [1494, 24] width 16 height 16
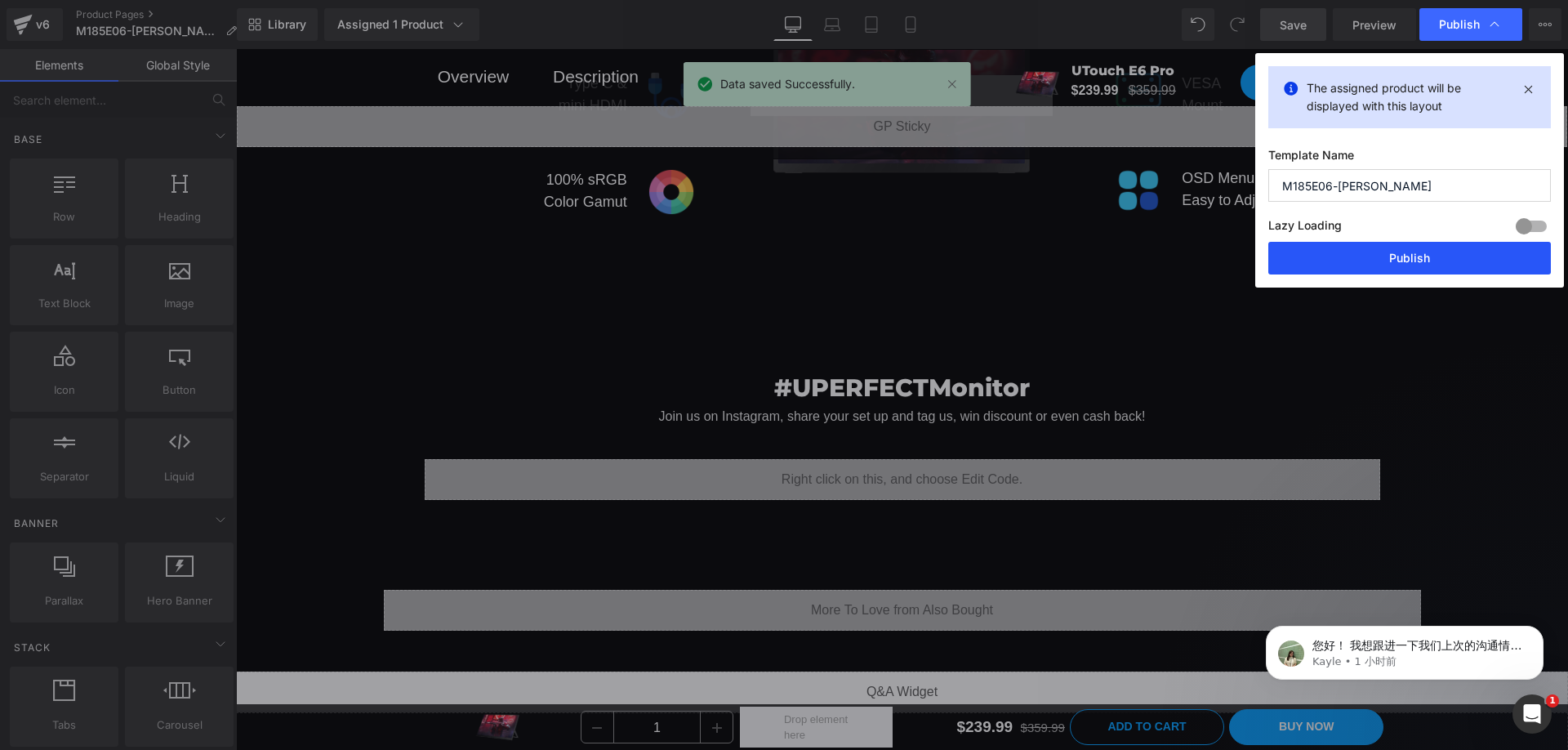
click at [1416, 256] on button "Publish" at bounding box center [1409, 258] width 282 height 33
